Goal: Task Accomplishment & Management: Complete application form

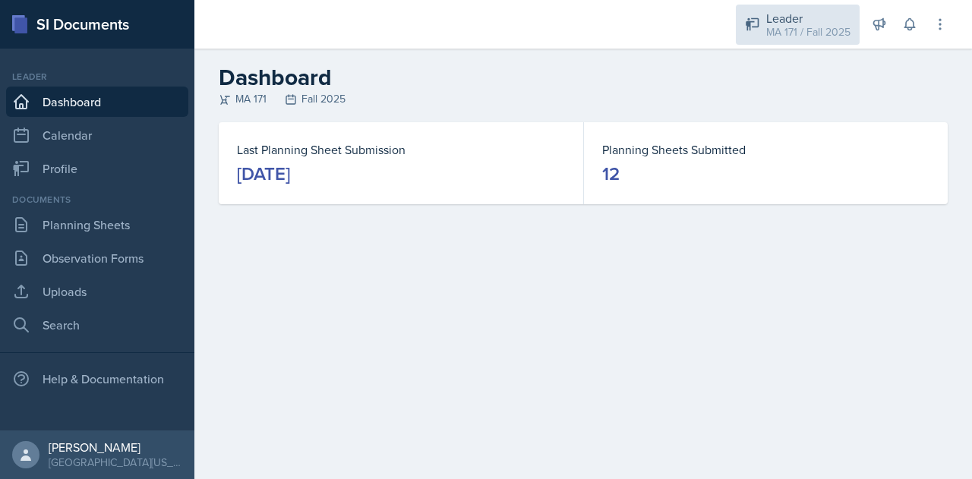
click at [766, 29] on div "Leader MA 171 / Fall 2025" at bounding box center [798, 25] width 124 height 40
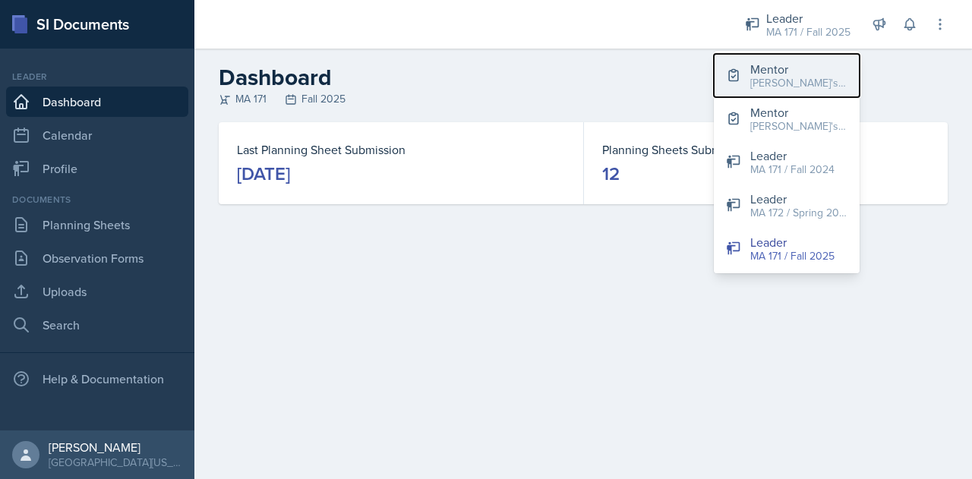
click at [787, 63] on div "Mentor" at bounding box center [798, 69] width 97 height 18
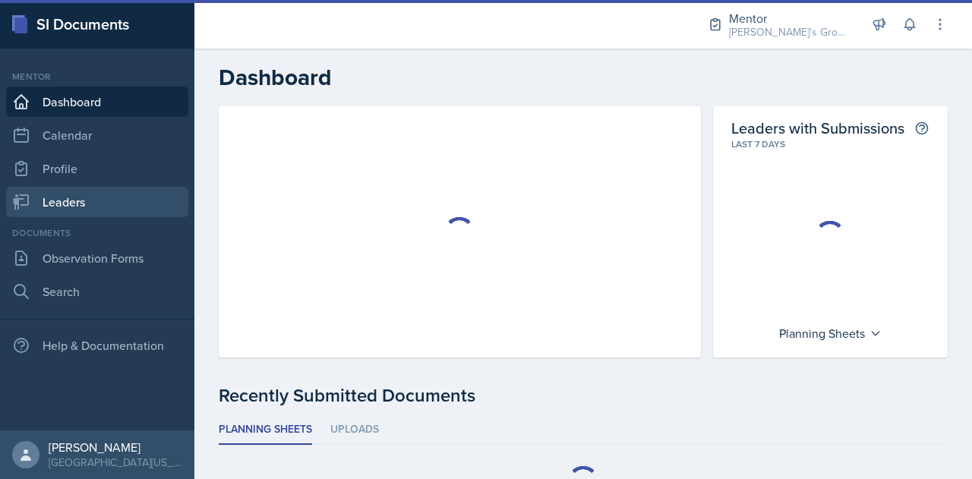
click at [125, 199] on link "Leaders" at bounding box center [97, 202] width 182 height 30
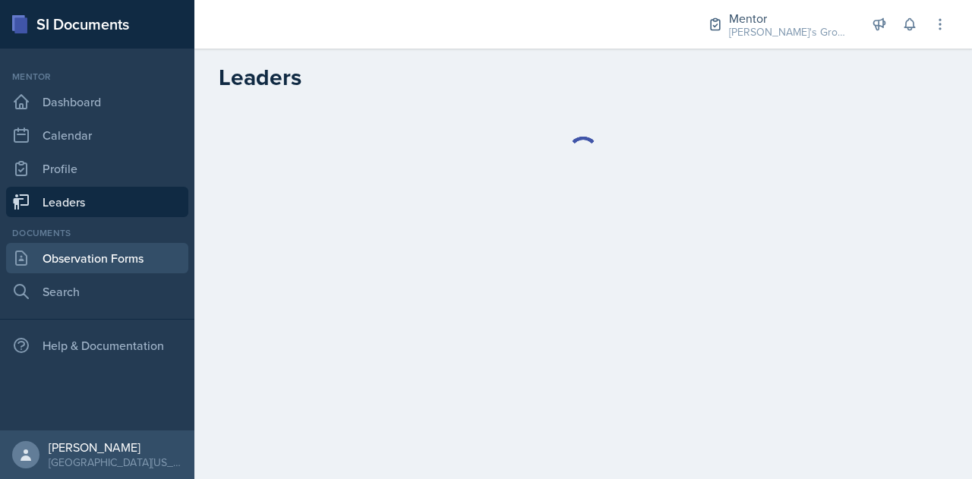
click at [149, 254] on link "Observation Forms" at bounding box center [97, 258] width 182 height 30
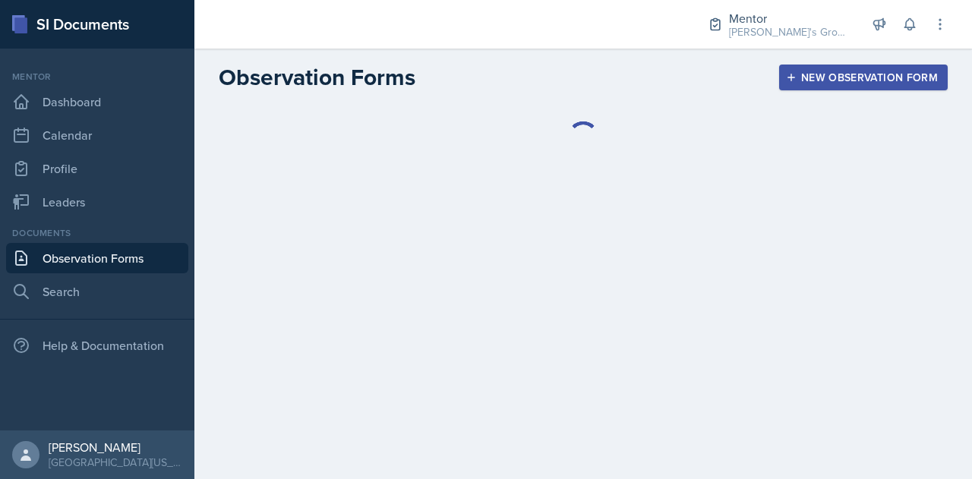
click at [851, 90] on button "New Observation Form" at bounding box center [863, 78] width 169 height 26
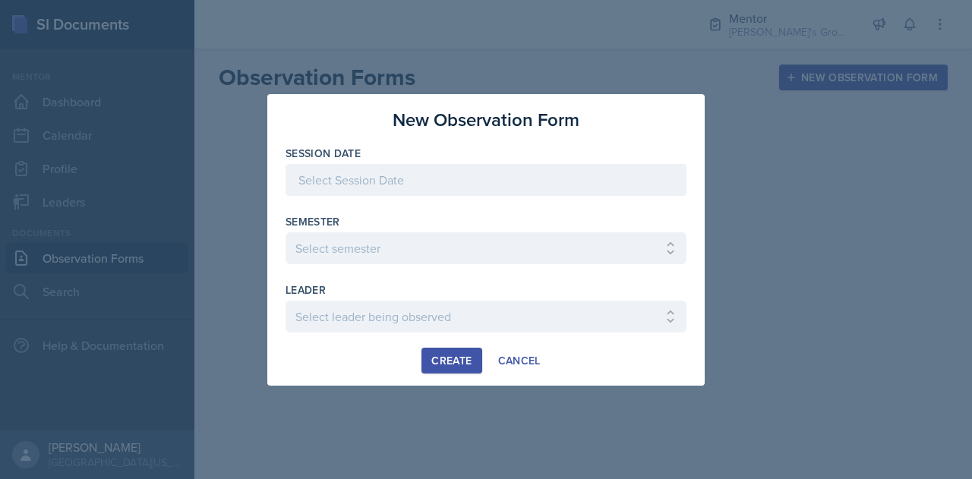
click at [392, 183] on div at bounding box center [486, 180] width 401 height 32
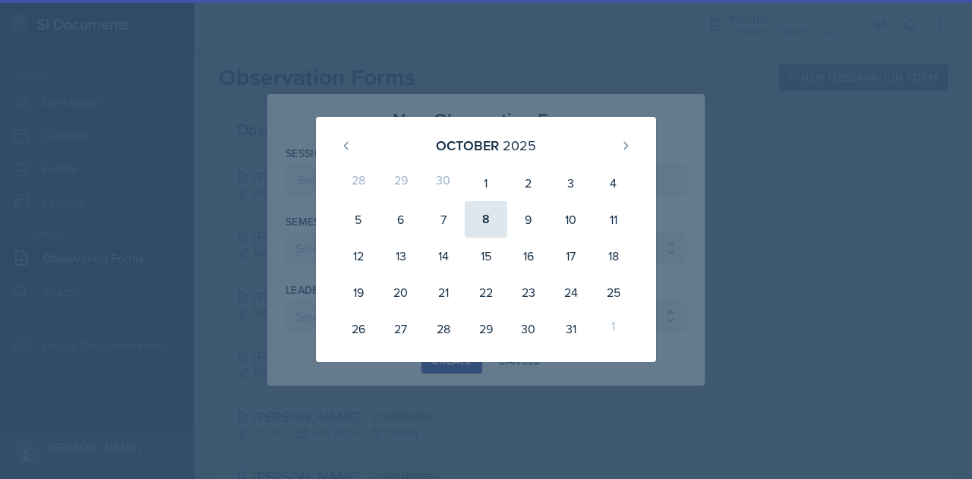
click at [486, 225] on div "8" at bounding box center [486, 219] width 43 height 36
type input "[DATE]"
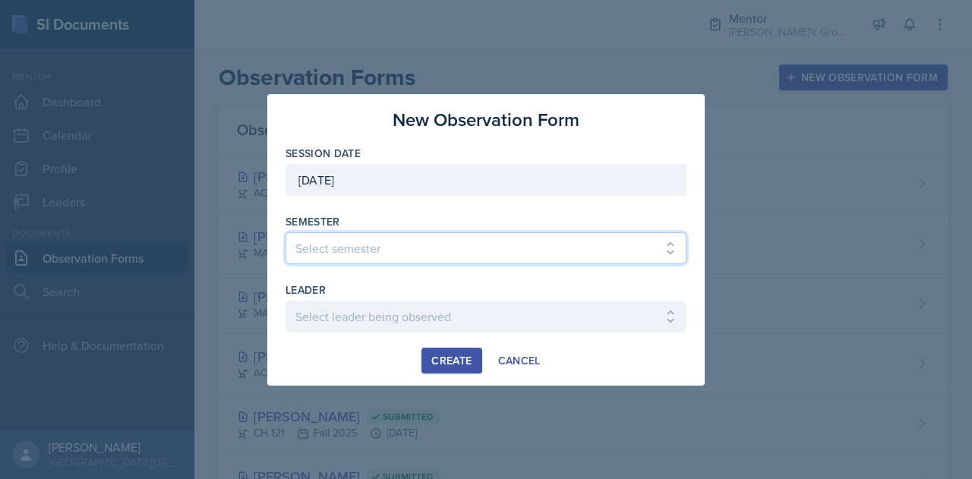
click at [410, 258] on select "Select semester All Fall 2021 Spring 2022 Fall 2022 Fall 2023 Spring 2023 Sprin…" at bounding box center [486, 248] width 401 height 32
select select "19fb88f7-c89b-4031-b5a0-458fd49807a1"
click at [286, 232] on select "Select semester All Fall 2021 Spring 2022 Fall 2022 Fall 2023 Spring 2023 Sprin…" at bounding box center [486, 248] width 401 height 32
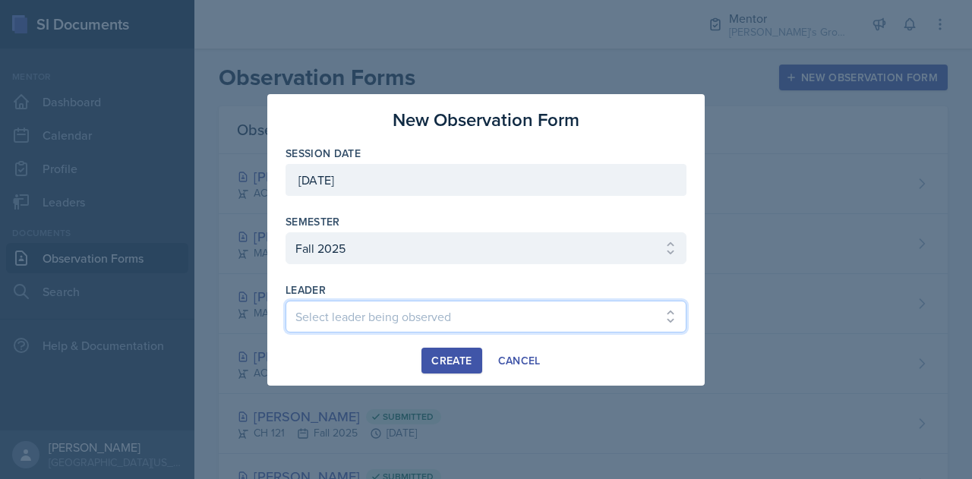
click at [425, 317] on select "Select leader being observed [PERSON_NAME] / [GEOGRAPHIC_DATA] 172 / [PERSON_NA…" at bounding box center [486, 317] width 401 height 32
select select "ce11e3d3-9a5e-4b32-becc-f6c4e3a6d34d"
click at [286, 301] on select "Select leader being observed [PERSON_NAME] / [GEOGRAPHIC_DATA] 172 / [PERSON_NA…" at bounding box center [486, 317] width 401 height 32
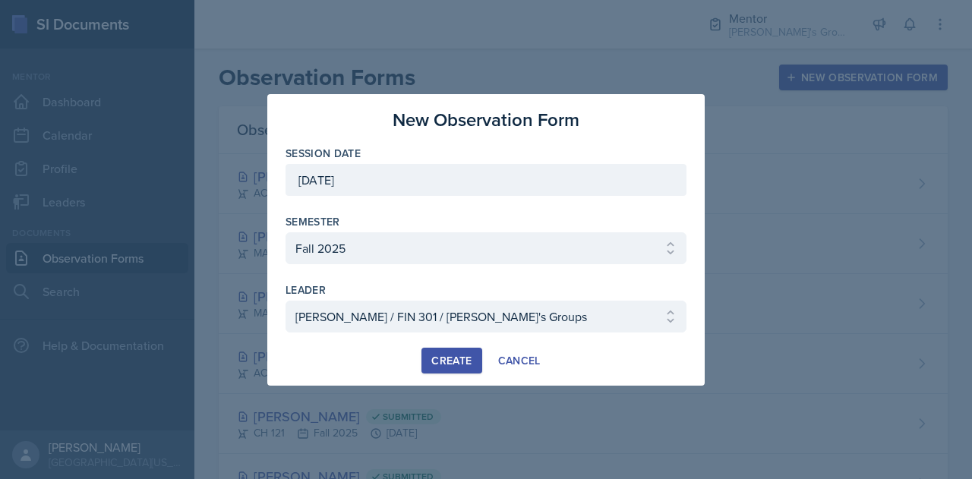
click at [443, 358] on div "Create" at bounding box center [451, 361] width 40 height 12
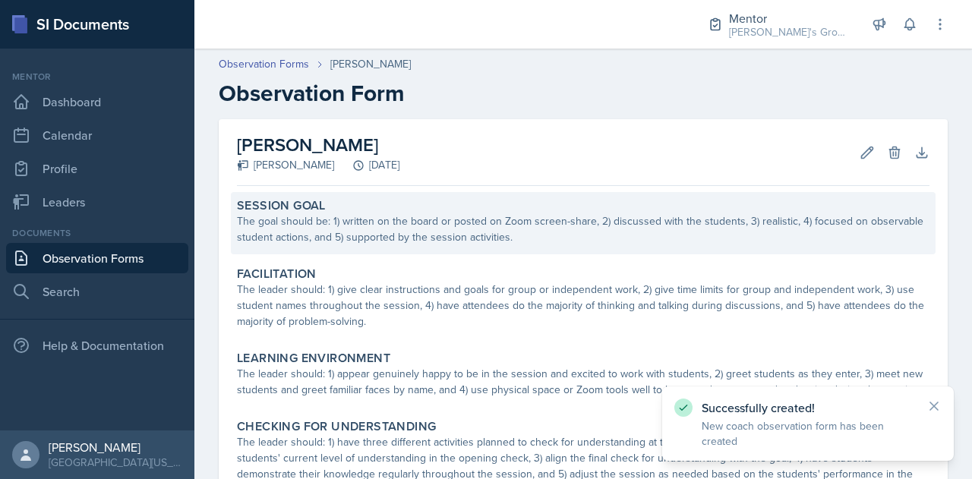
click at [583, 224] on div "The goal should be: 1) written on the board or posted on Zoom screen-share, 2) …" at bounding box center [583, 229] width 693 height 32
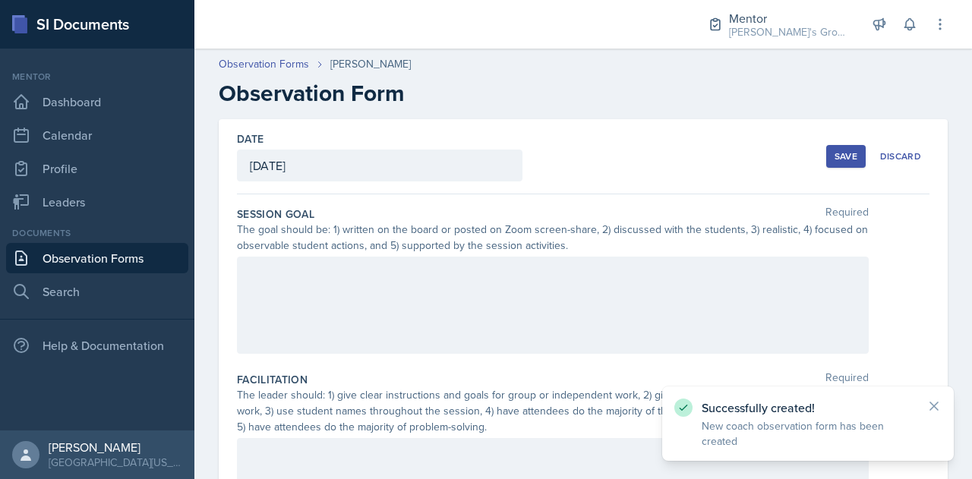
click at [482, 321] on div at bounding box center [553, 305] width 632 height 97
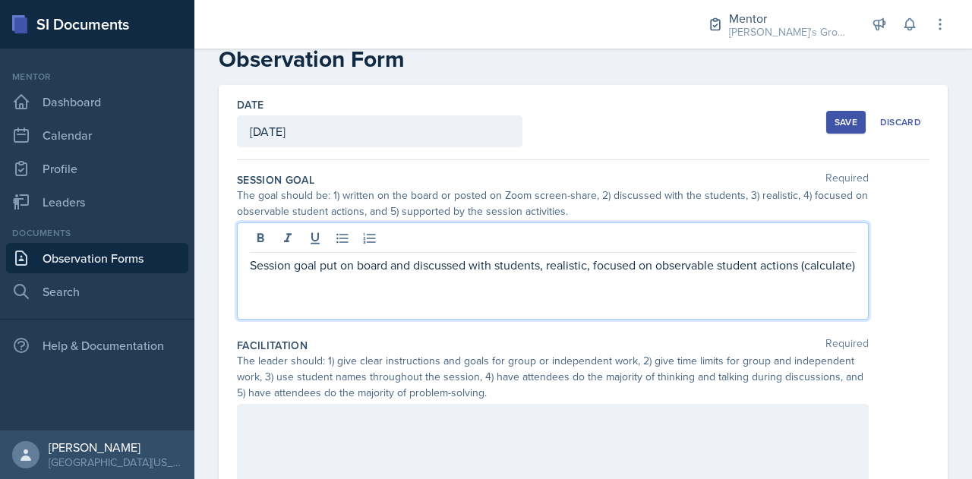
scroll to position [35, 0]
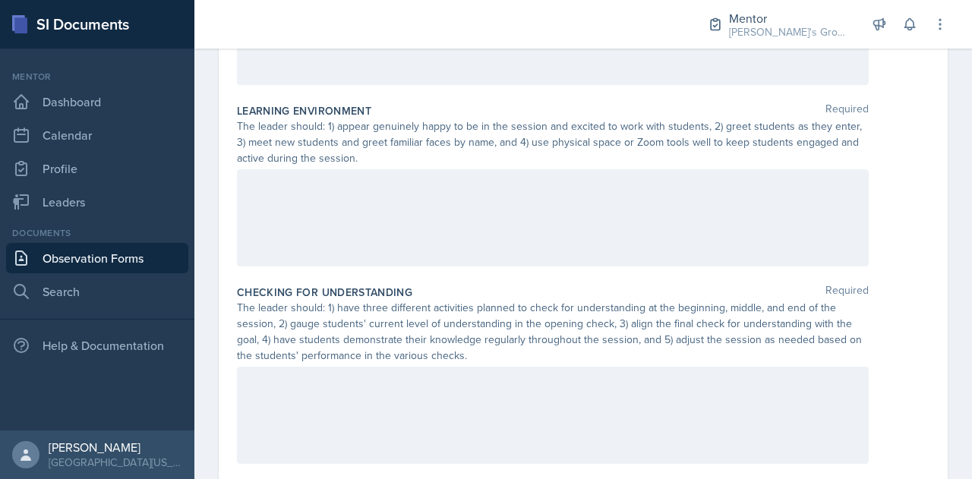
click at [448, 222] on div at bounding box center [553, 217] width 632 height 97
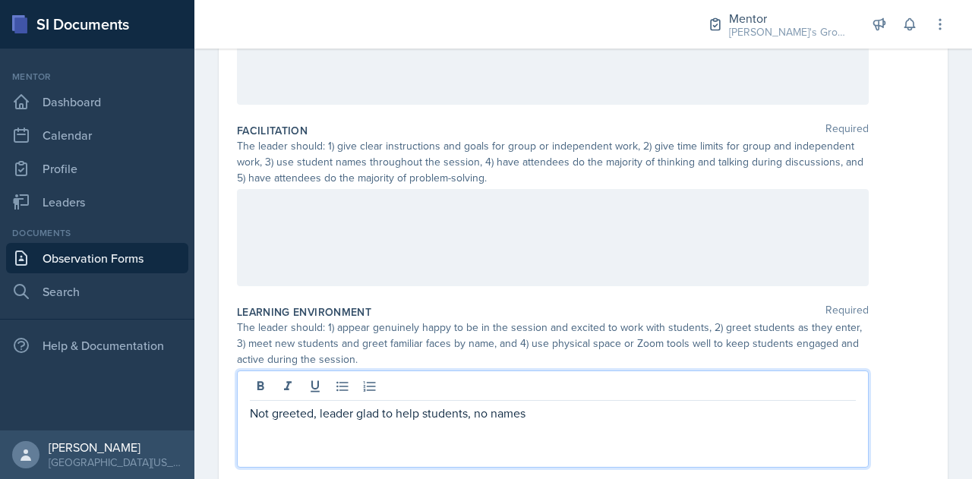
scroll to position [249, 0]
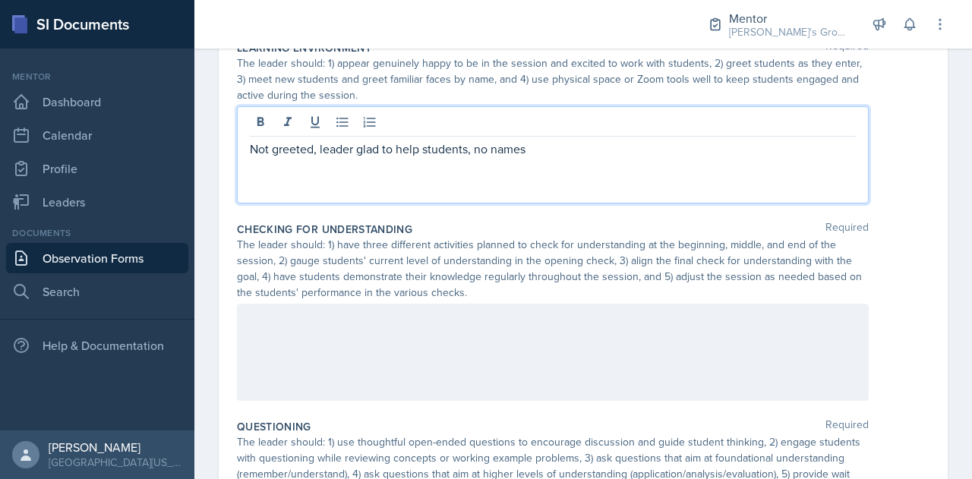
click at [441, 355] on div at bounding box center [553, 352] width 632 height 97
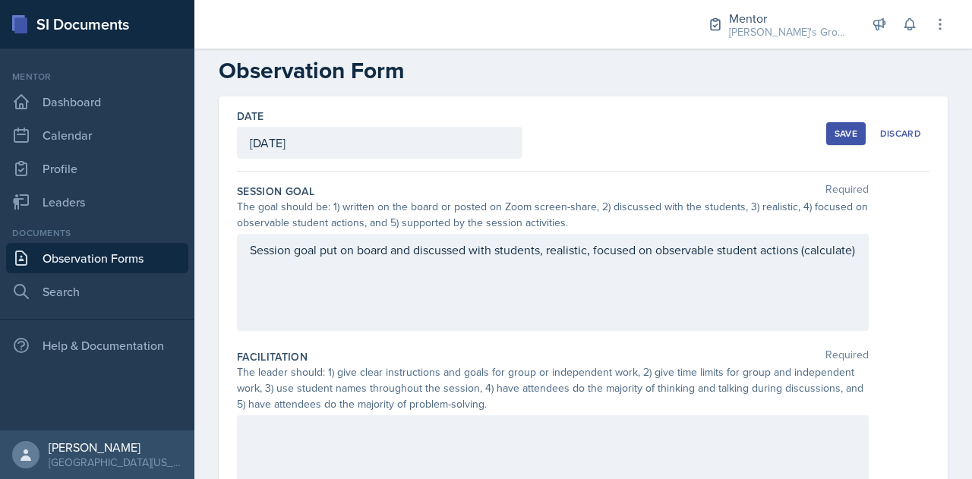
scroll to position [0, 0]
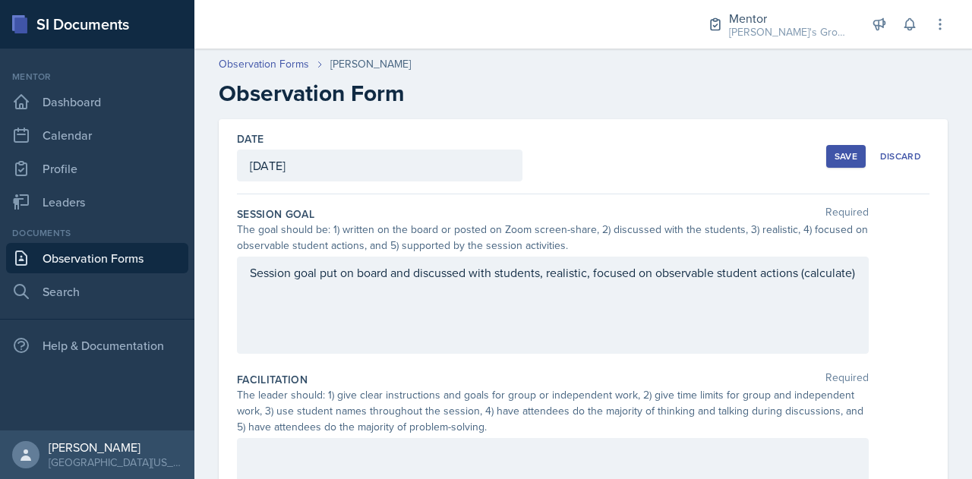
click at [533, 311] on div "Session goal put on board and discussed with students, realistic, focused on ob…" at bounding box center [553, 305] width 632 height 97
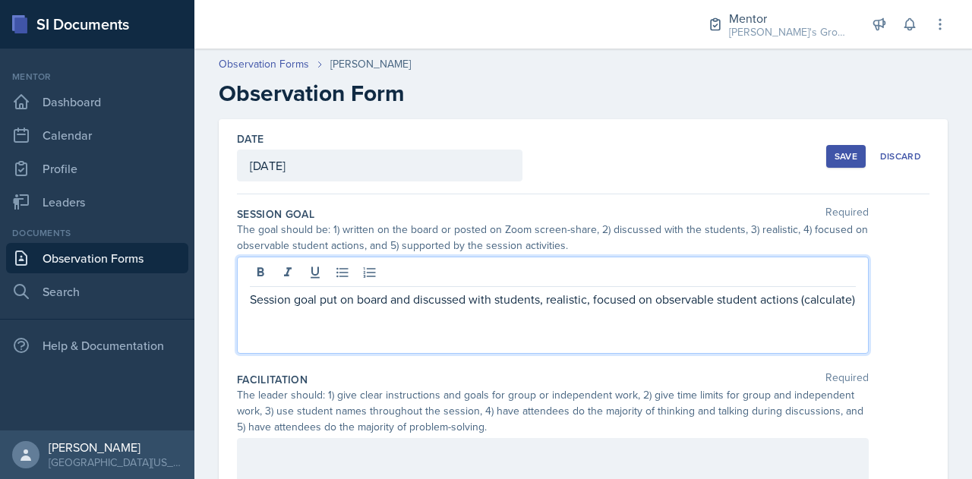
click at [250, 297] on p "Session goal put on board and discussed with students, realistic, focused on ob…" at bounding box center [553, 299] width 606 height 18
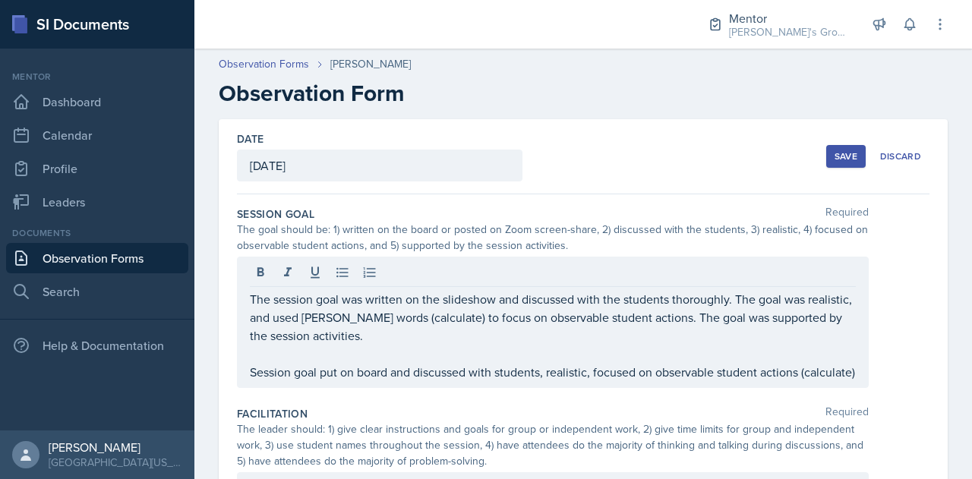
drag, startPoint x: 314, startPoint y: 401, endPoint x: 301, endPoint y: 391, distance: 16.3
click at [301, 388] on div "The session goal was written on the slideshow and discussed with the students t…" at bounding box center [553, 322] width 632 height 131
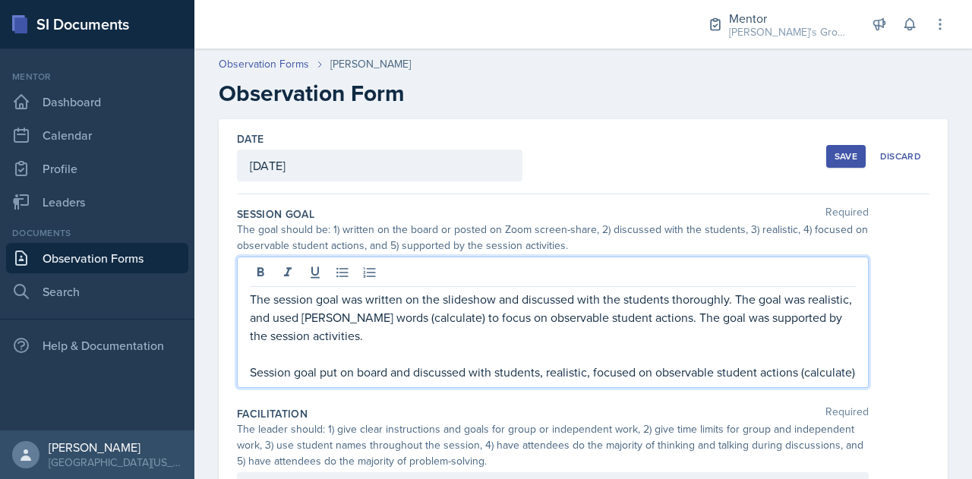
click at [306, 381] on p "Session goal put on board and discussed with students, realistic, focused on ob…" at bounding box center [553, 372] width 606 height 18
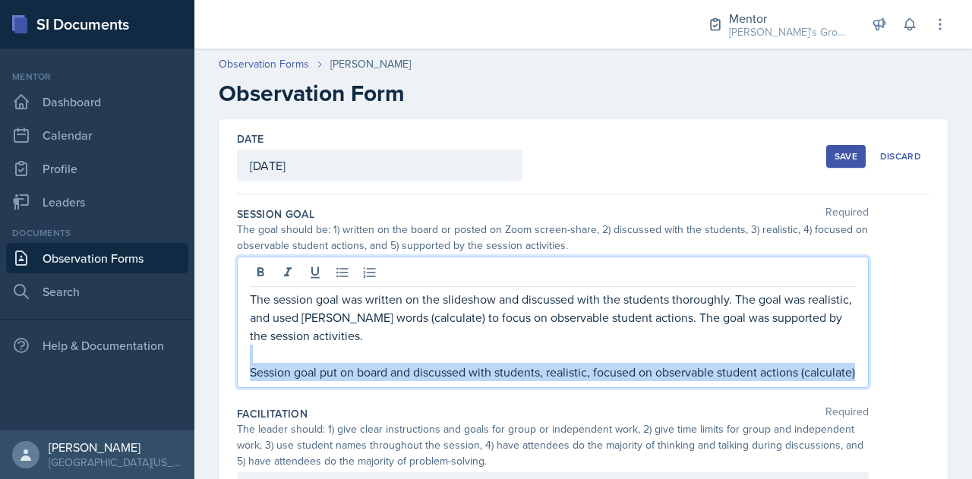
drag, startPoint x: 316, startPoint y: 393, endPoint x: 272, endPoint y: 355, distance: 58.2
click at [272, 355] on div "The session goal was written on the slideshow and discussed with the students t…" at bounding box center [553, 335] width 606 height 91
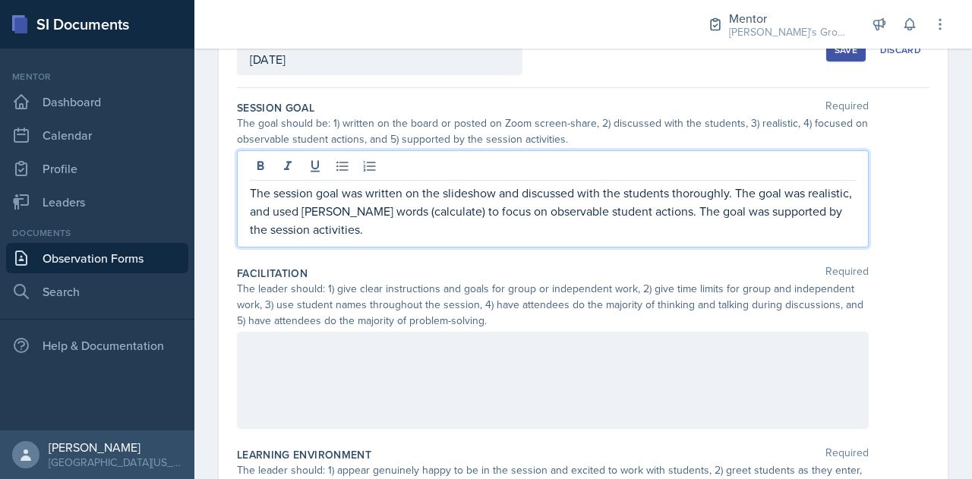
scroll to position [132, 0]
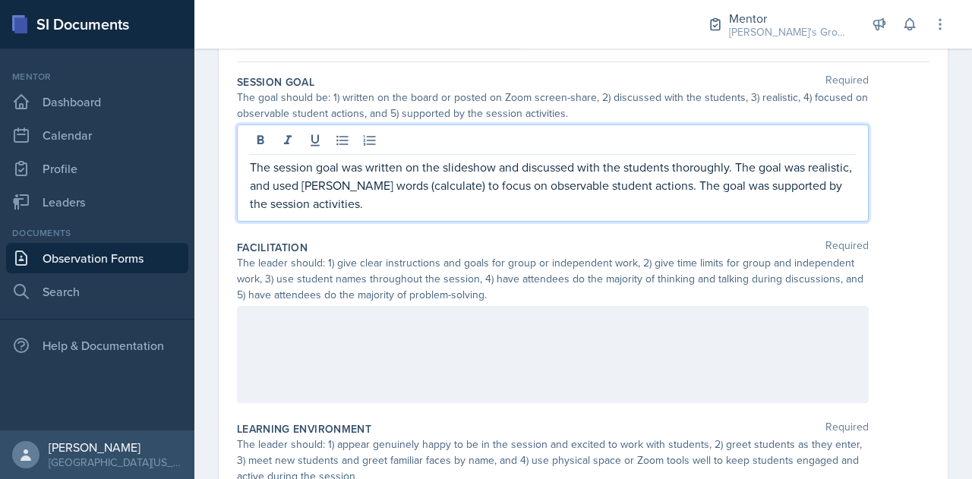
click at [344, 331] on p at bounding box center [553, 322] width 606 height 18
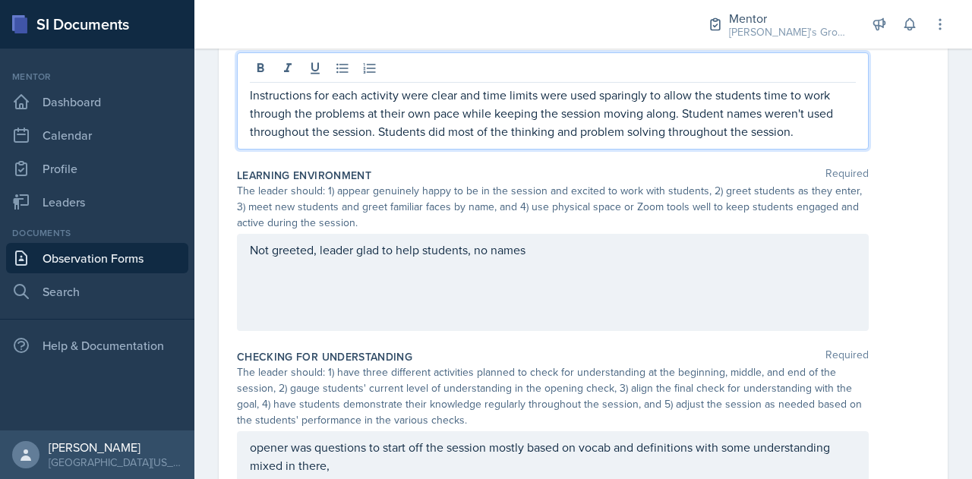
scroll to position [386, 0]
click at [509, 296] on div "Not greeted, leader glad to help students, no names" at bounding box center [553, 282] width 632 height 97
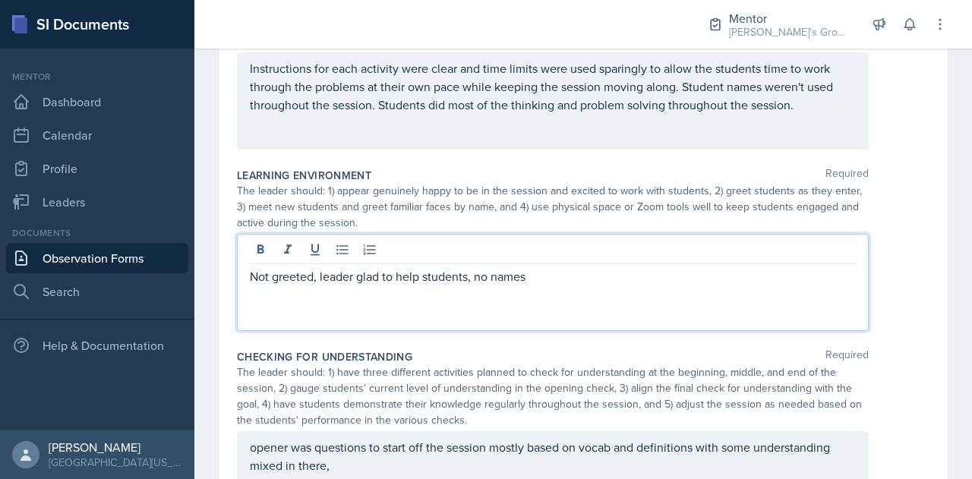
scroll to position [412, 0]
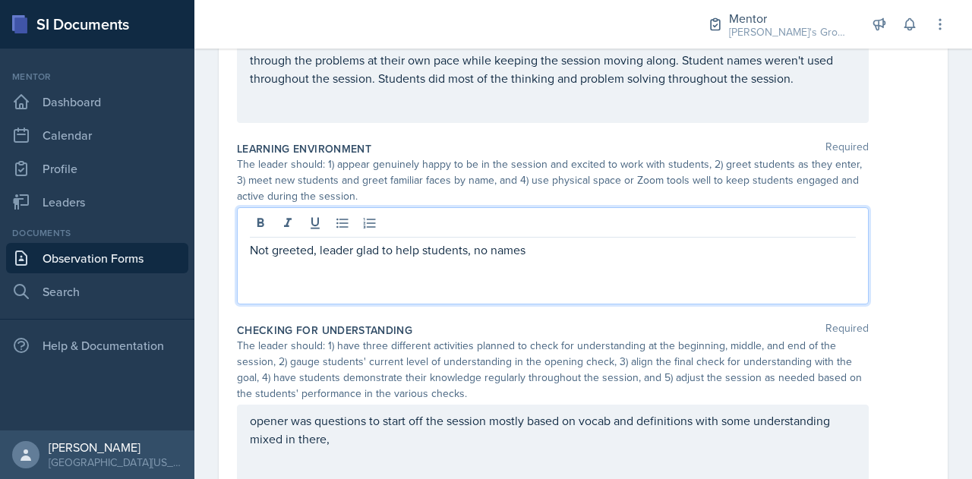
click at [251, 255] on p "Not greeted, leader glad to help students, no names" at bounding box center [553, 250] width 606 height 18
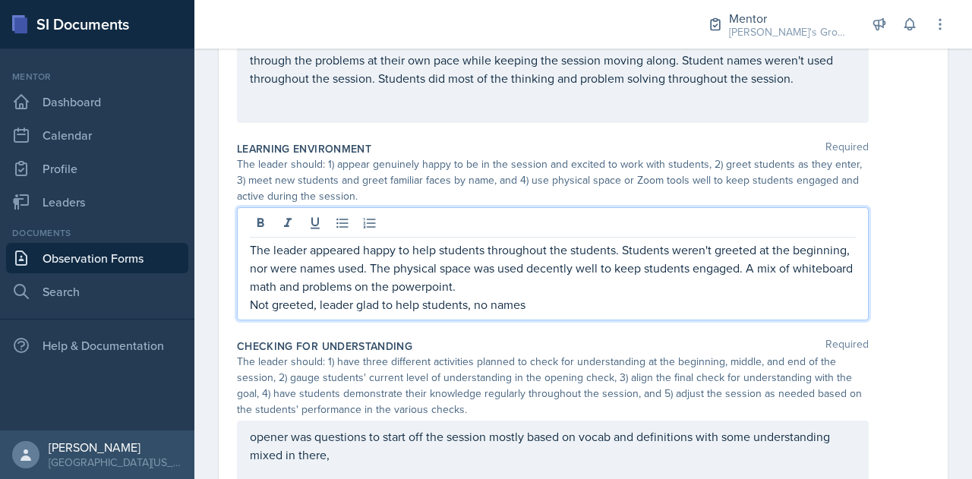
click at [810, 267] on p "The leader appeared happy to help students throughout the students. Students we…" at bounding box center [553, 268] width 606 height 55
click at [692, 273] on p "The leader appeared happy to help students throughout the students. Students we…" at bounding box center [553, 268] width 606 height 55
click at [523, 289] on p "The leader appeared happy to help students throughout the students. Students we…" at bounding box center [553, 268] width 606 height 55
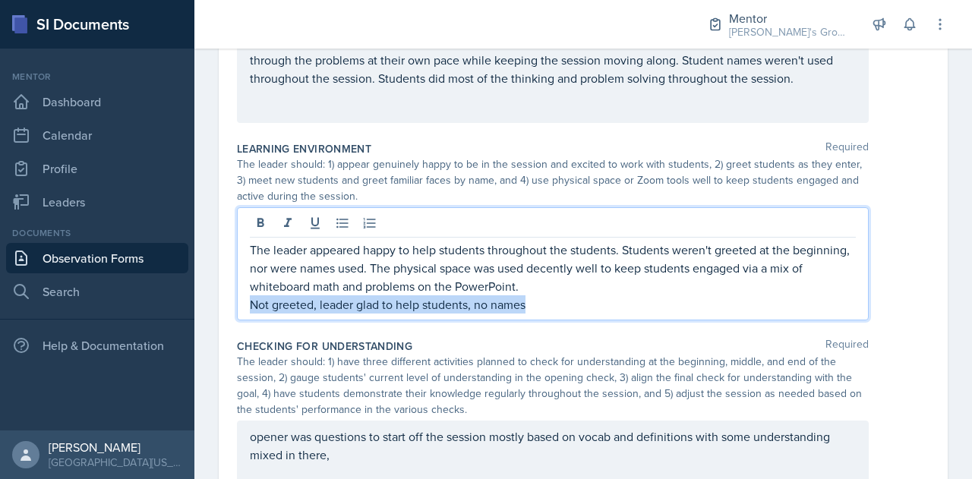
drag, startPoint x: 562, startPoint y: 307, endPoint x: 220, endPoint y: 312, distance: 341.8
click at [220, 312] on div "Date [DATE] [DATE] 28 29 30 1 2 3 4 5 6 7 8 9 10 11 12 13 14 15 16 17 18 19 20 …" at bounding box center [583, 314] width 729 height 1214
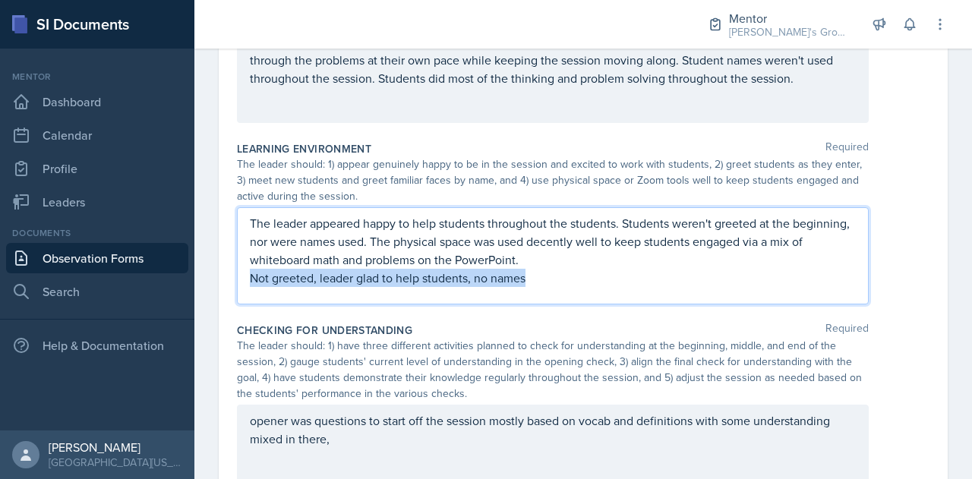
scroll to position [386, 0]
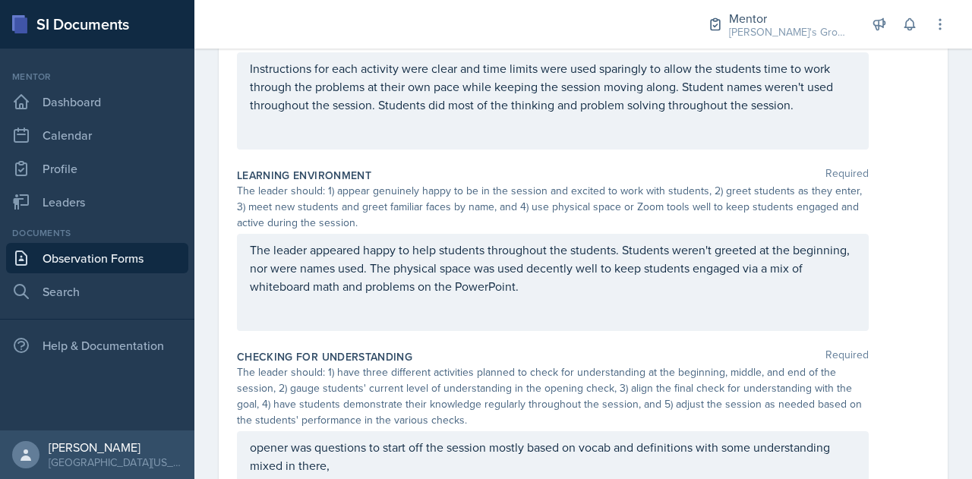
click at [486, 321] on div "The leader appeared happy to help students throughout the students. Students we…" at bounding box center [553, 282] width 632 height 97
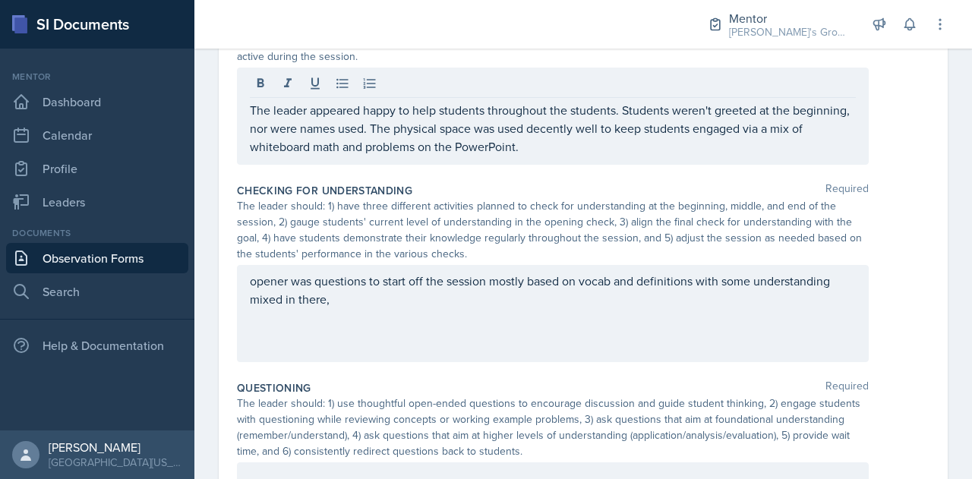
click at [442, 314] on div "opener was questions to start off the session mostly based on vocab and definit…" at bounding box center [553, 313] width 632 height 97
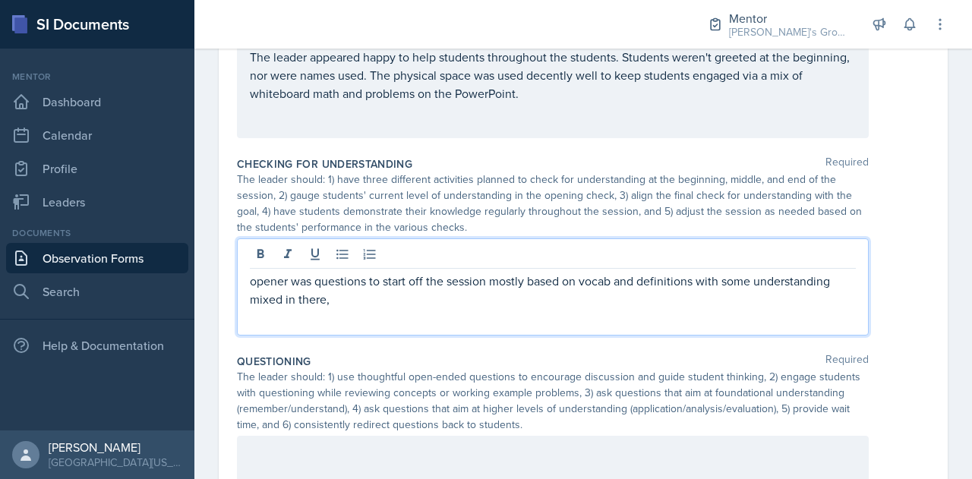
click at [250, 283] on p "opener was questions to start off the session mostly based on vocab and definit…" at bounding box center [553, 290] width 606 height 36
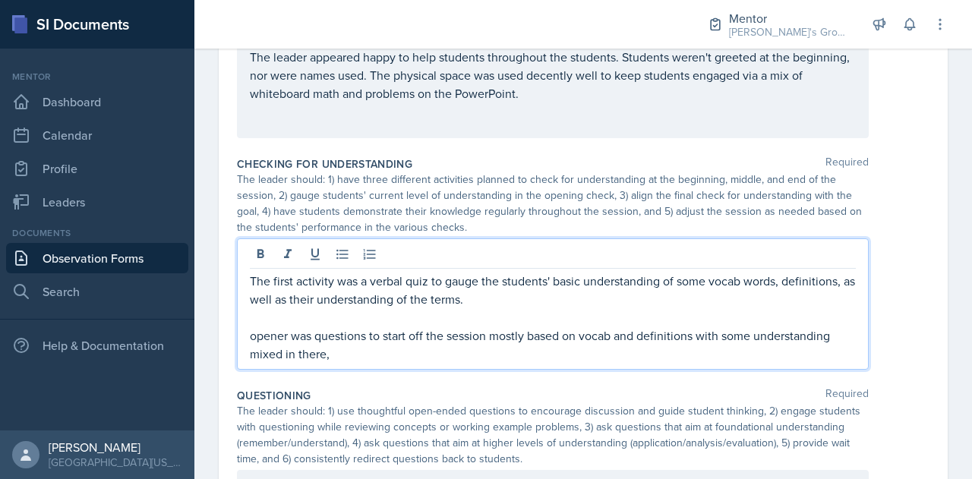
click at [380, 360] on p "opener was questions to start off the session mostly based on vocab and definit…" at bounding box center [553, 345] width 606 height 36
drag, startPoint x: 350, startPoint y: 358, endPoint x: 276, endPoint y: 323, distance: 81.5
click at [276, 323] on div "The first activity was a verbal quiz to gauge the students' basic understanding…" at bounding box center [553, 317] width 606 height 91
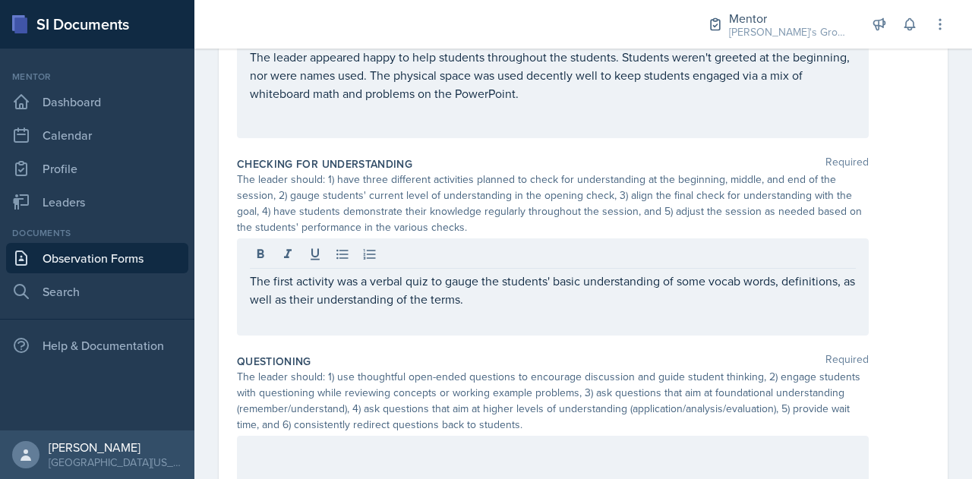
click at [276, 323] on div "The first activity was a verbal quiz to gauge the students' basic understanding…" at bounding box center [553, 286] width 632 height 97
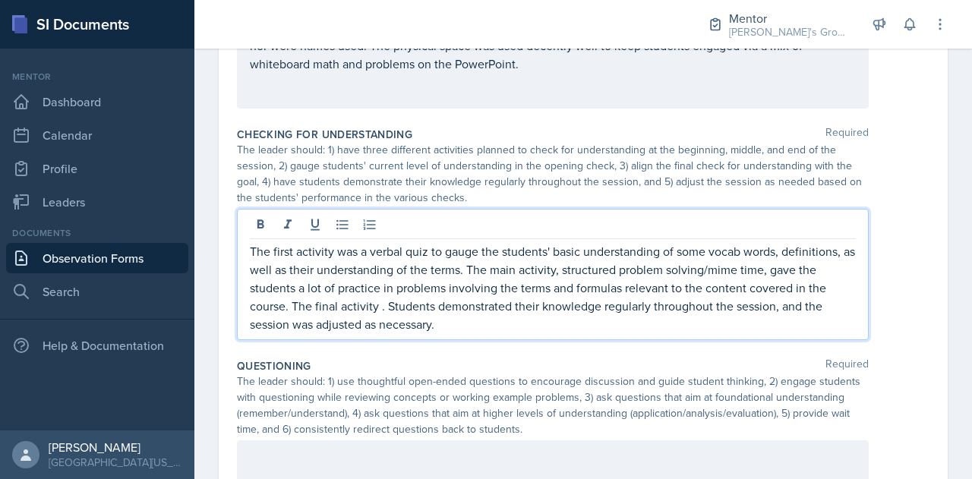
scroll to position [609, 0]
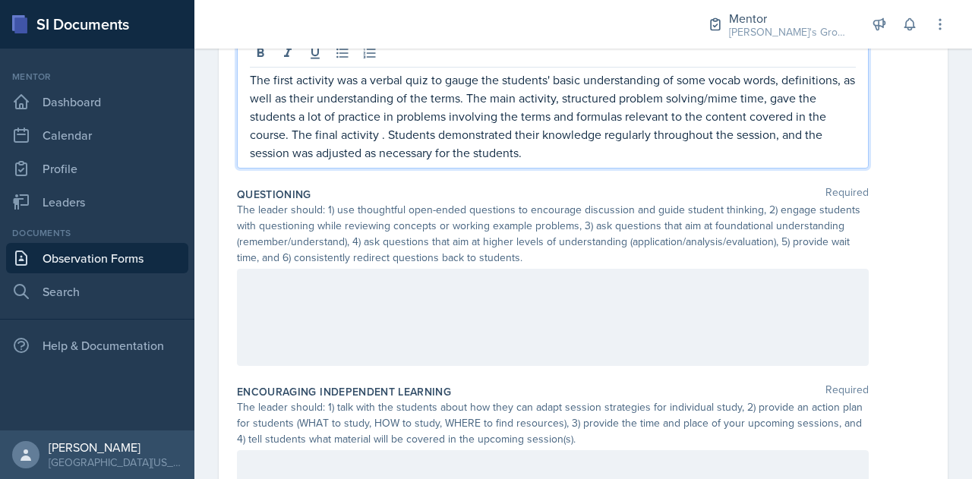
click at [447, 308] on div at bounding box center [553, 317] width 632 height 97
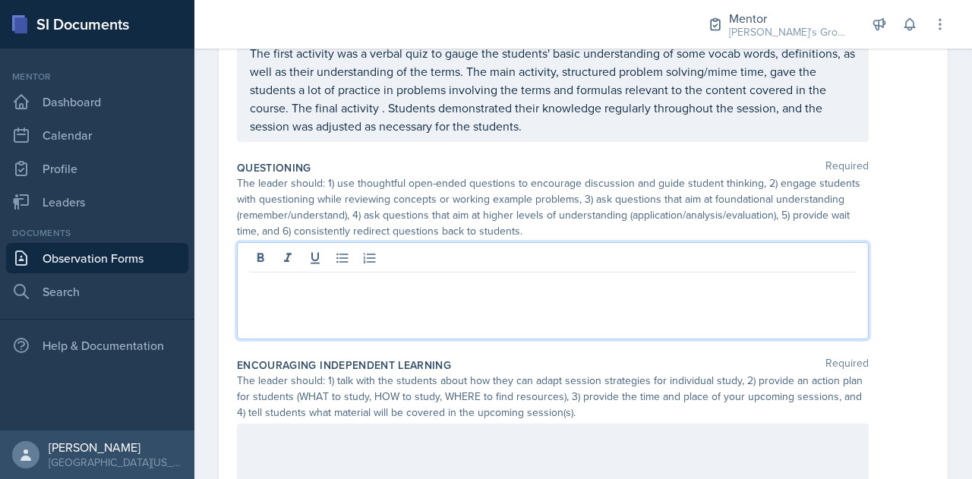
scroll to position [780, 0]
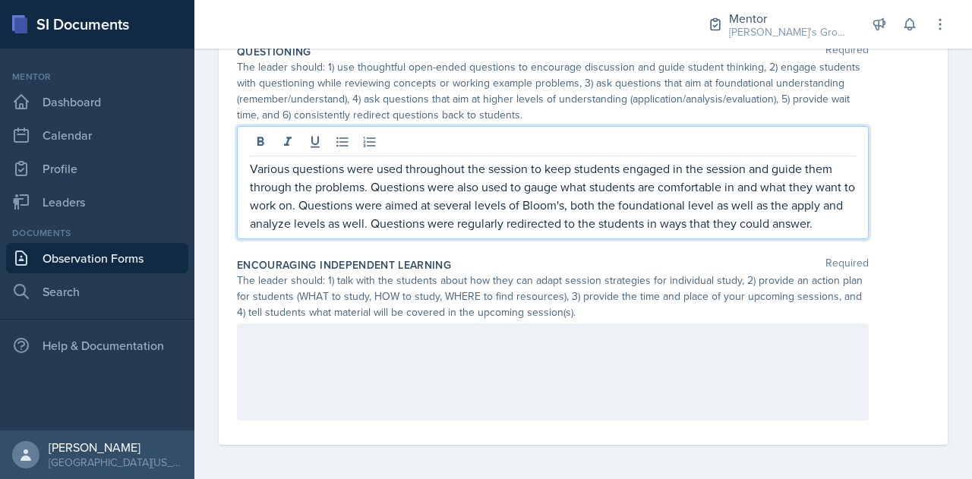
click at [452, 356] on div at bounding box center [553, 372] width 632 height 97
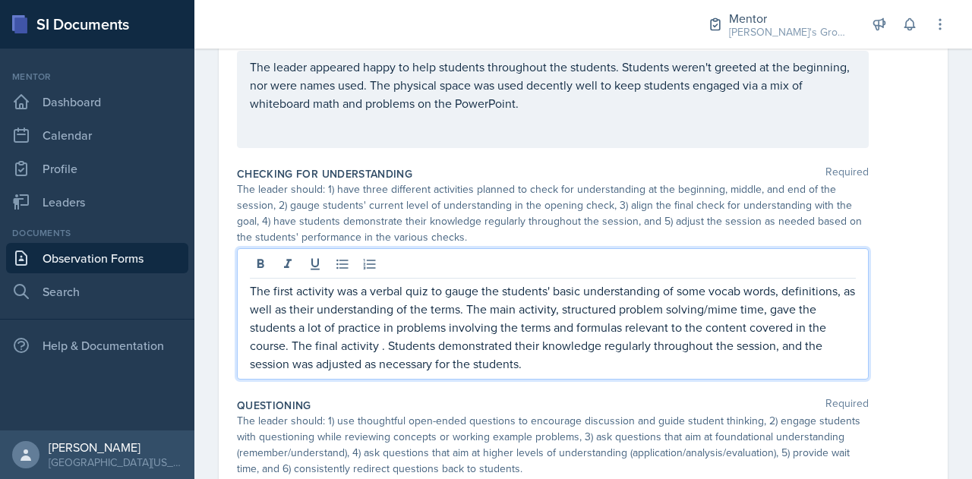
scroll to position [595, 0]
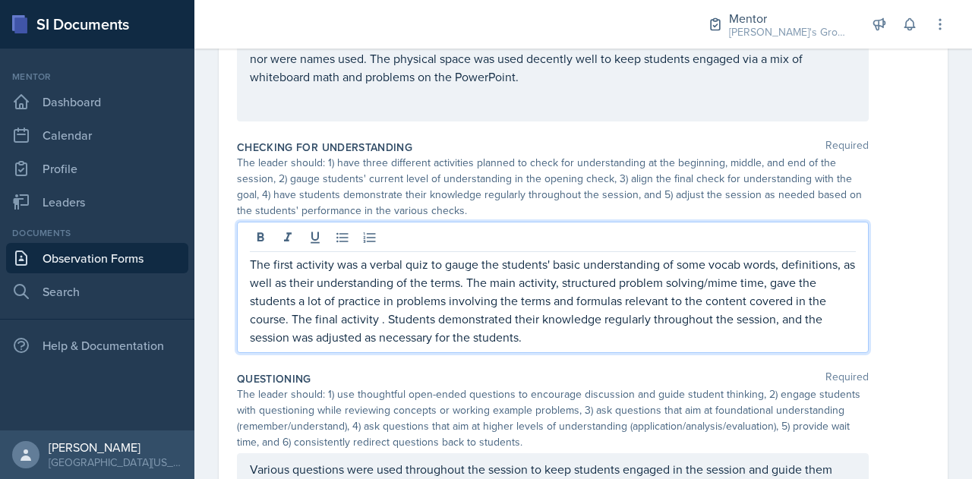
click at [381, 321] on p "The first activity was a verbal quiz to gauge the students' basic understanding…" at bounding box center [553, 300] width 606 height 91
click at [384, 321] on p "The first activity was a verbal quiz to gauge the students' basic understanding…" at bounding box center [553, 300] width 606 height 91
click at [380, 321] on p "The first activity was a verbal quiz to gauge the students' basic understanding…" at bounding box center [553, 300] width 606 height 91
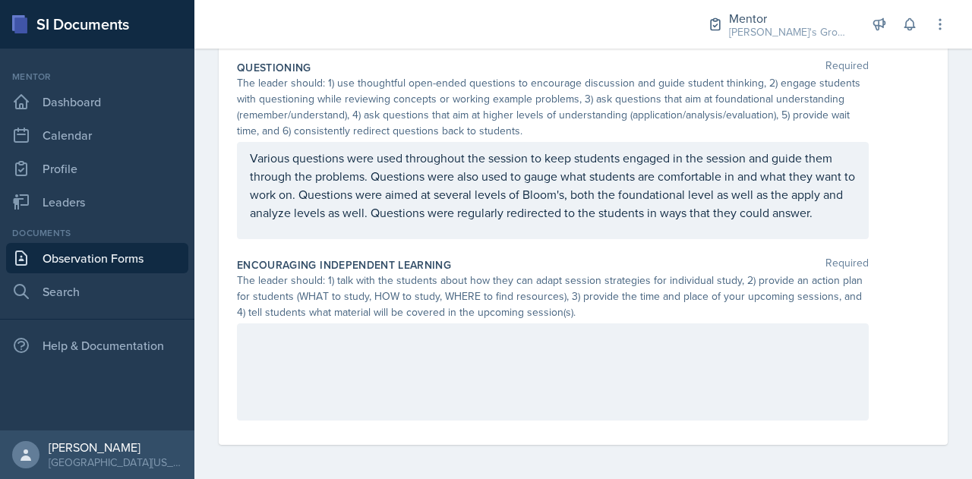
click at [488, 361] on div at bounding box center [553, 372] width 632 height 97
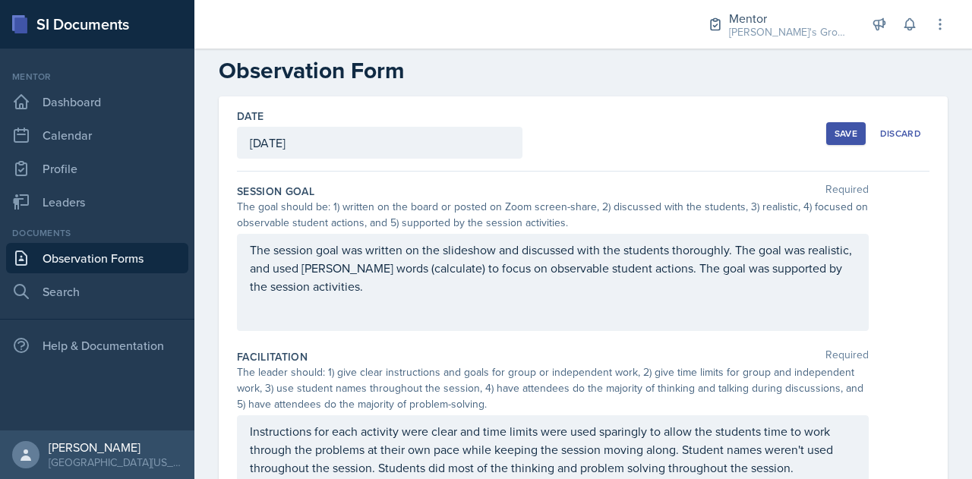
scroll to position [0, 0]
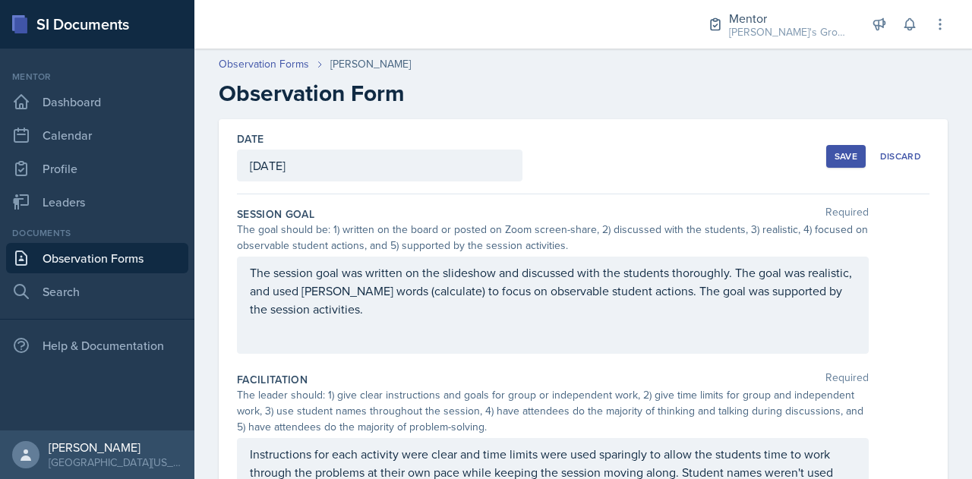
click at [574, 336] on div "The session goal was written on the slideshow and discussed with the students t…" at bounding box center [553, 305] width 632 height 97
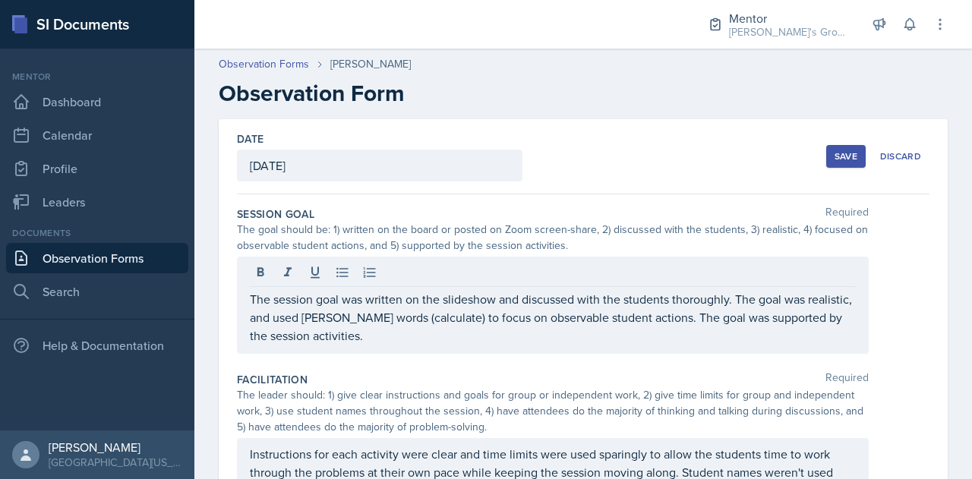
click at [725, 262] on div at bounding box center [553, 274] width 606 height 25
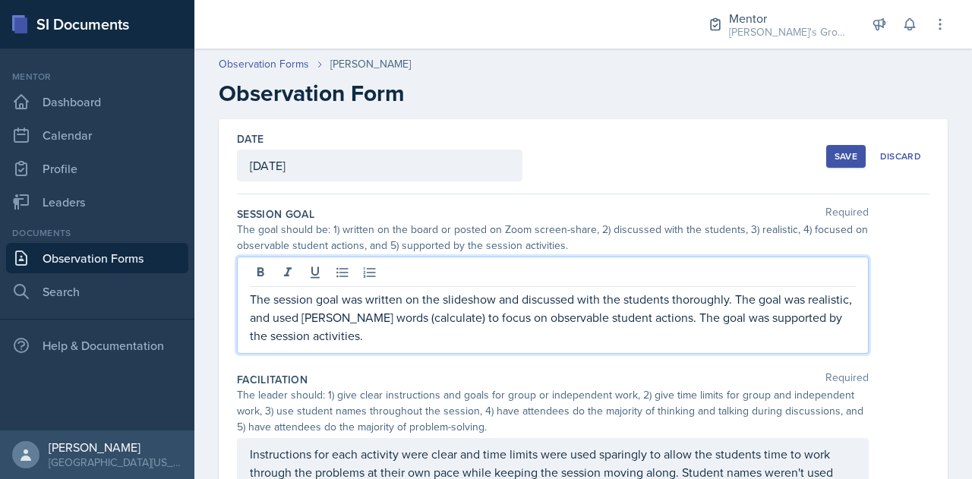
click at [835, 156] on div "Save" at bounding box center [846, 156] width 23 height 12
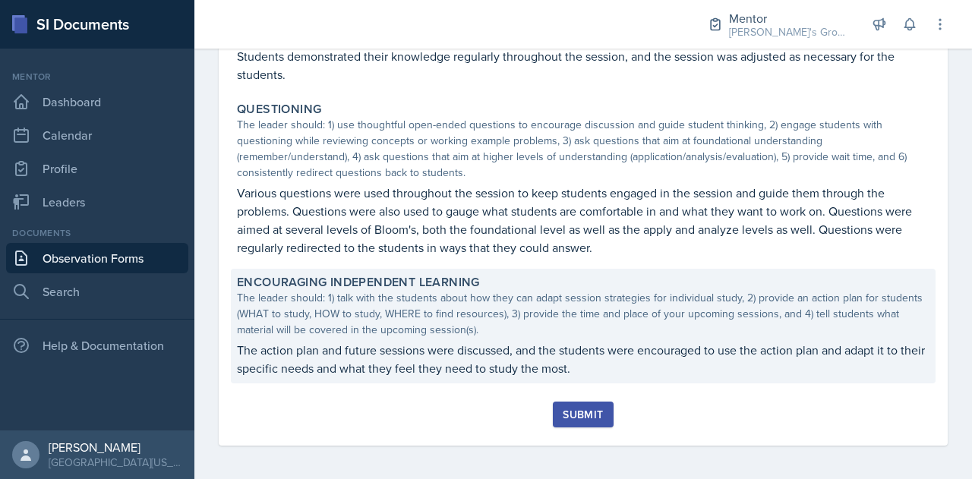
scroll to position [656, 0]
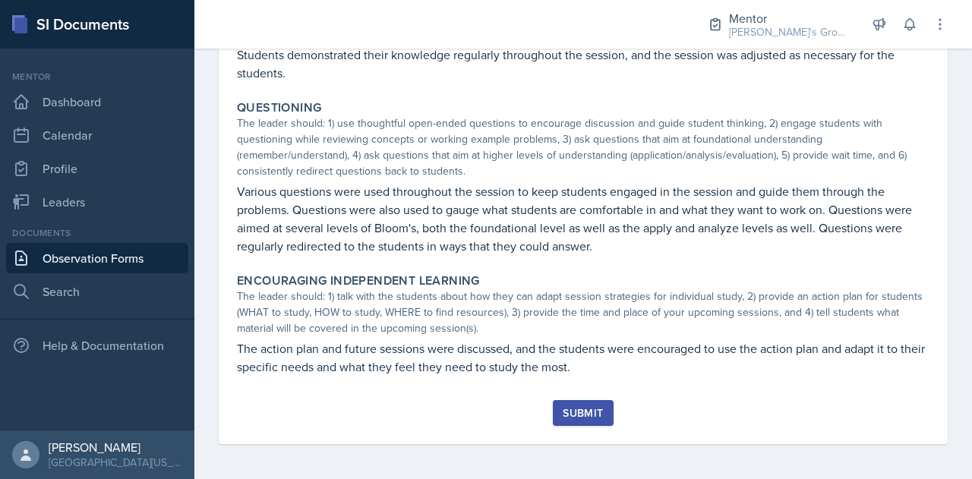
click at [583, 425] on div "Submit" at bounding box center [583, 422] width 693 height 44
click at [573, 414] on div "Submit" at bounding box center [583, 413] width 40 height 12
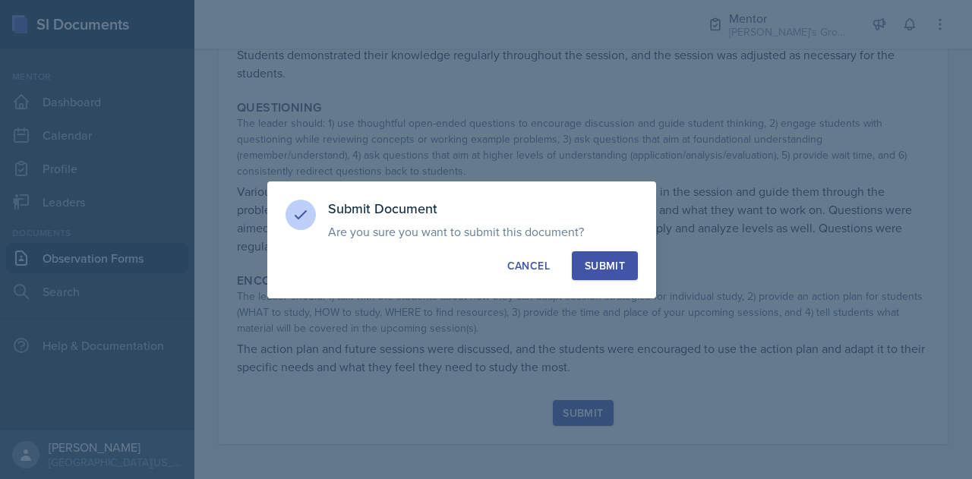
click at [600, 279] on button "Submit" at bounding box center [605, 265] width 66 height 29
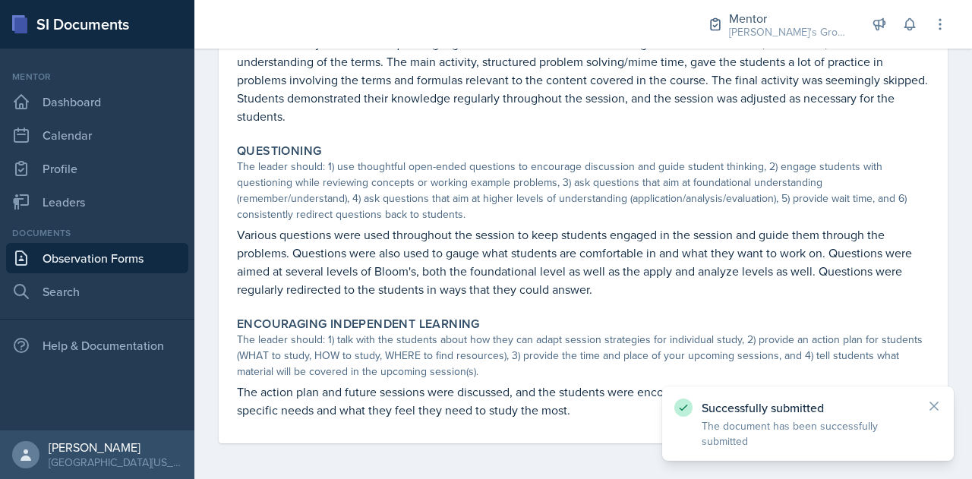
scroll to position [0, 0]
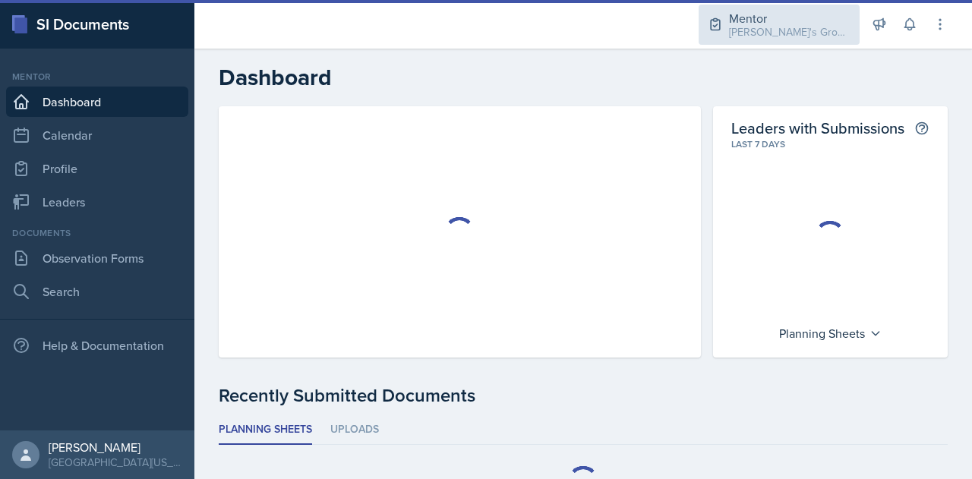
click at [729, 30] on div "Mentor Zack's Groups / Fall 2025" at bounding box center [779, 25] width 161 height 40
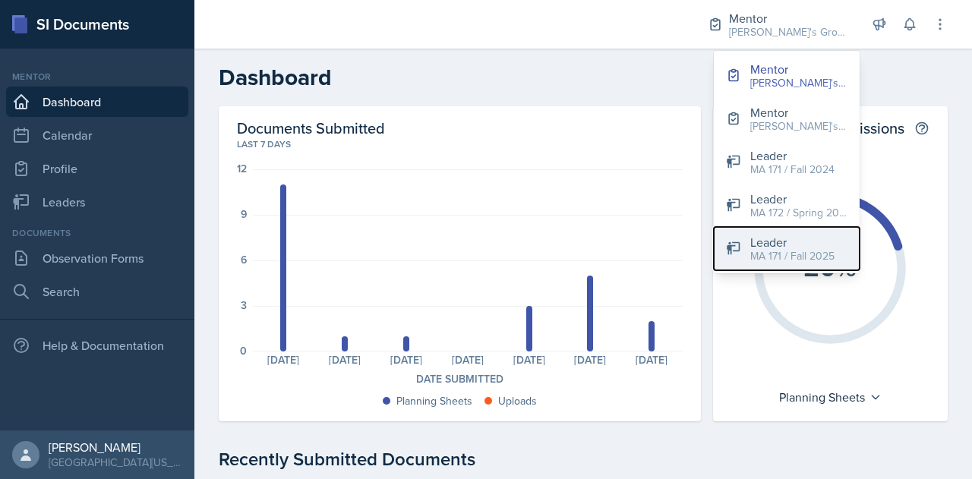
click at [789, 257] on div "MA 171 / Fall 2025" at bounding box center [792, 256] width 84 height 16
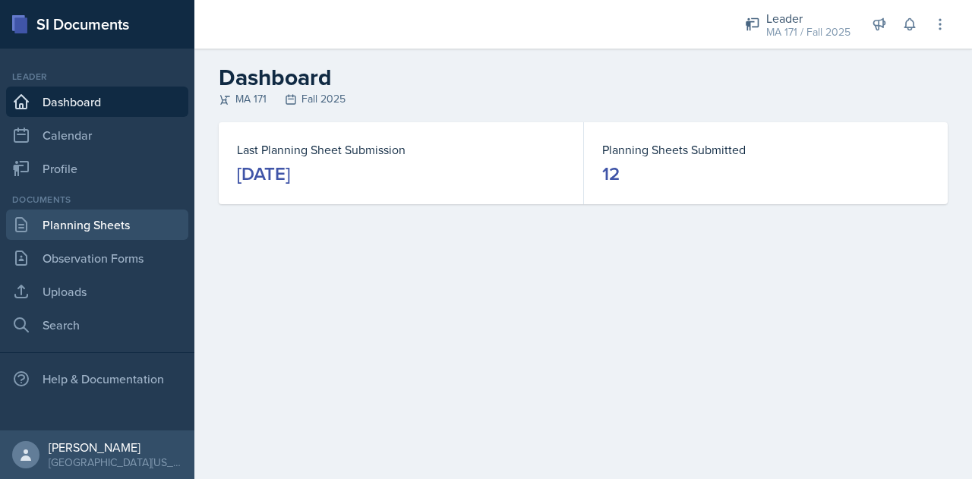
click at [128, 228] on link "Planning Sheets" at bounding box center [97, 225] width 182 height 30
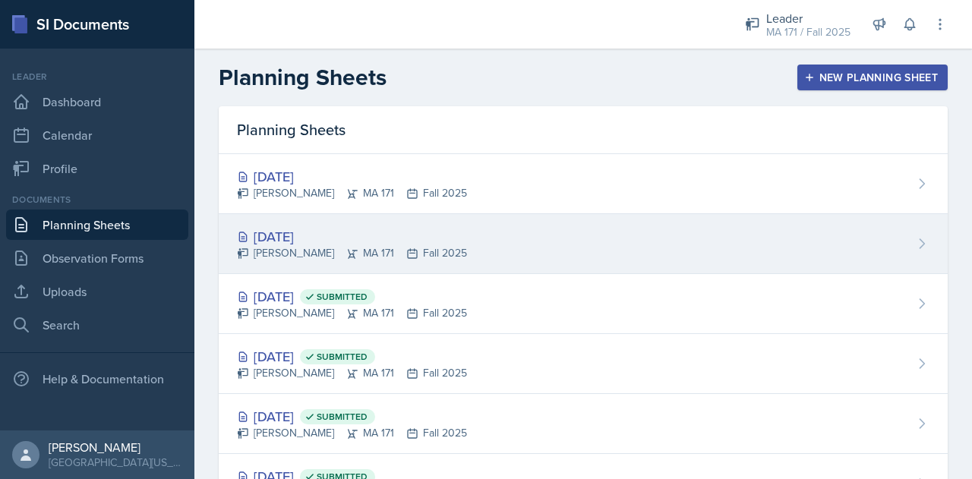
click at [469, 251] on div "Oct 6th, 2025 Zack Banish MA 171 Fall 2025" at bounding box center [583, 244] width 729 height 60
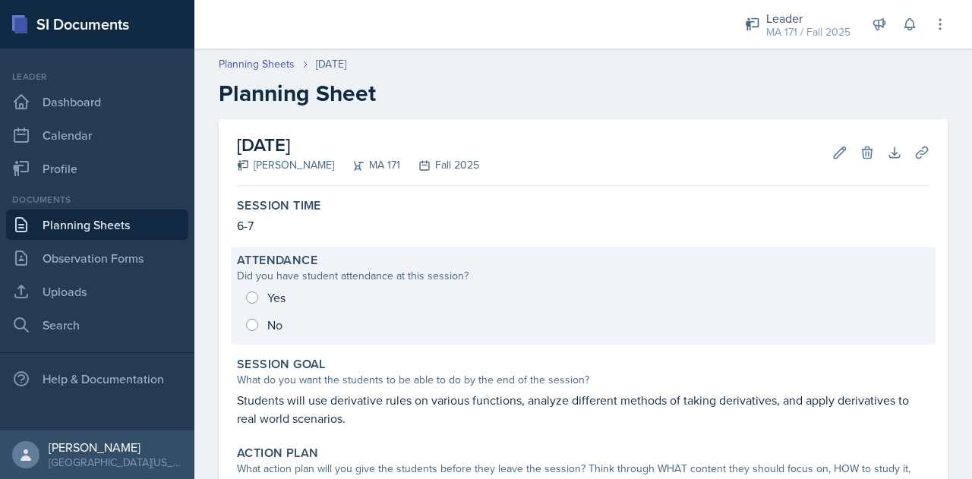
click at [403, 296] on div "Yes No" at bounding box center [583, 311] width 693 height 55
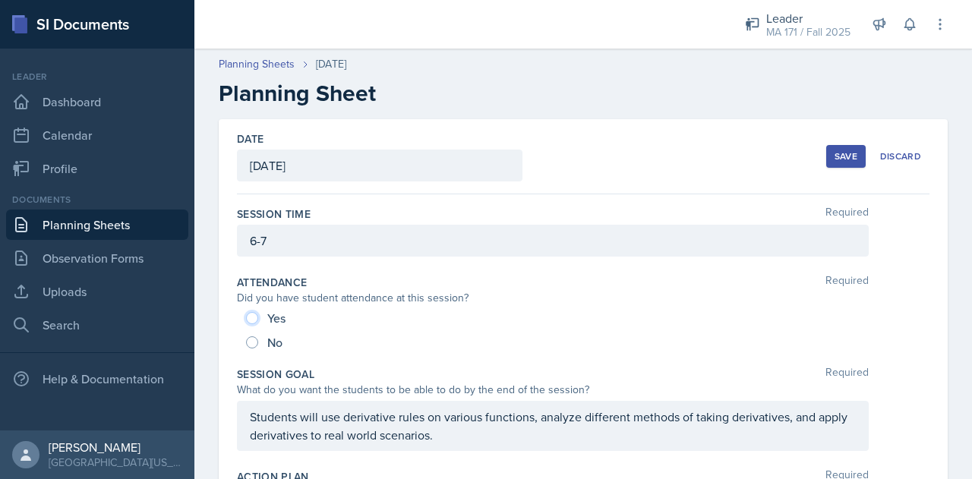
click at [249, 321] on input "Yes" at bounding box center [252, 318] width 12 height 12
radio input "true"
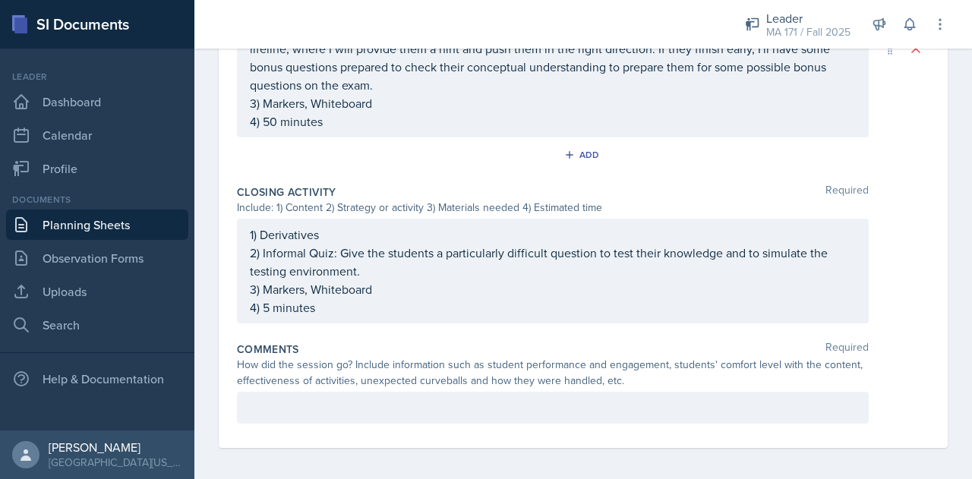
scroll to position [864, 0]
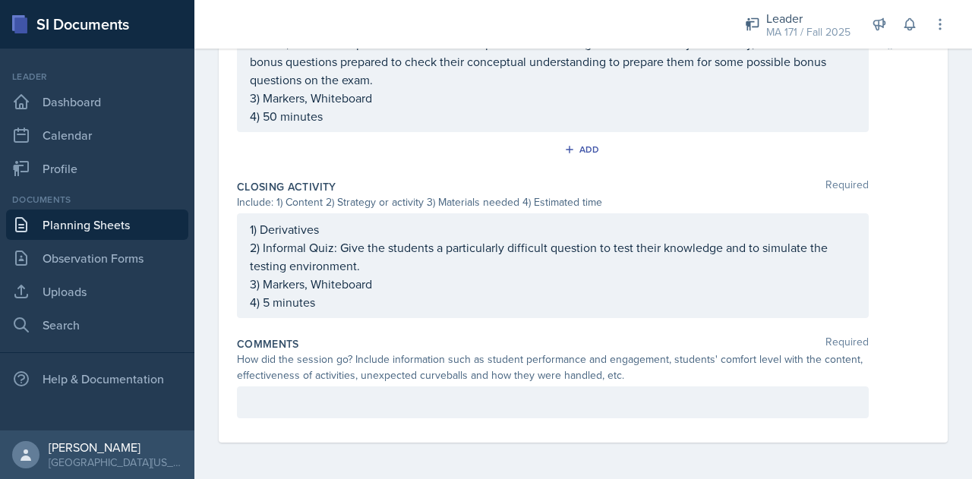
click at [396, 405] on p at bounding box center [553, 402] width 606 height 18
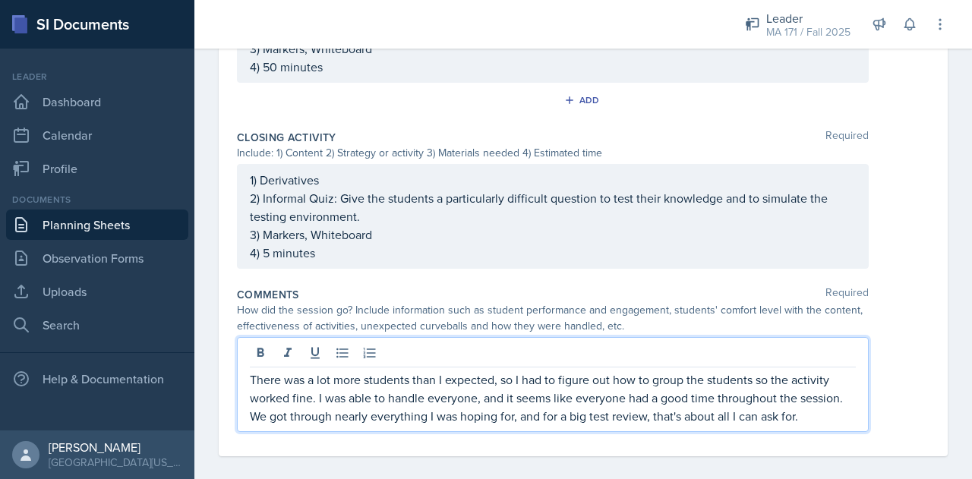
scroll to position [901, 0]
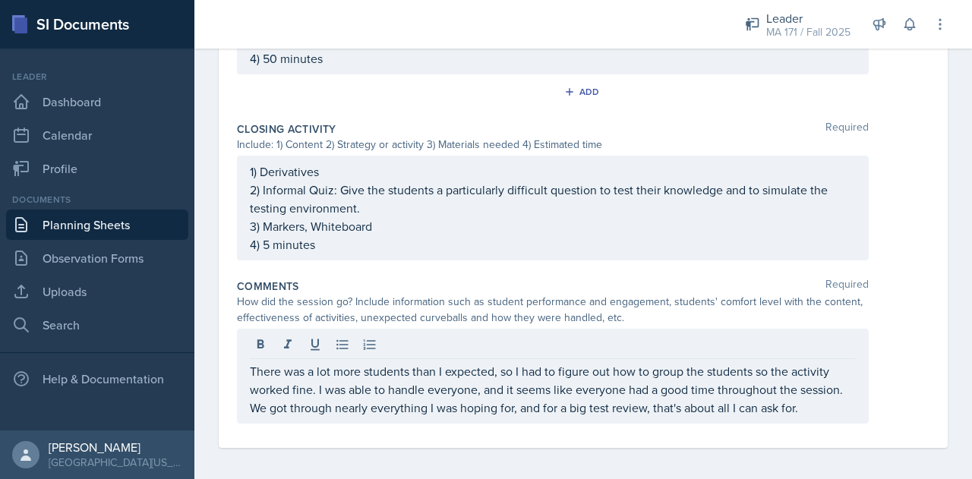
click at [602, 299] on div "How did the session go? Include information such as student performance and eng…" at bounding box center [553, 310] width 632 height 32
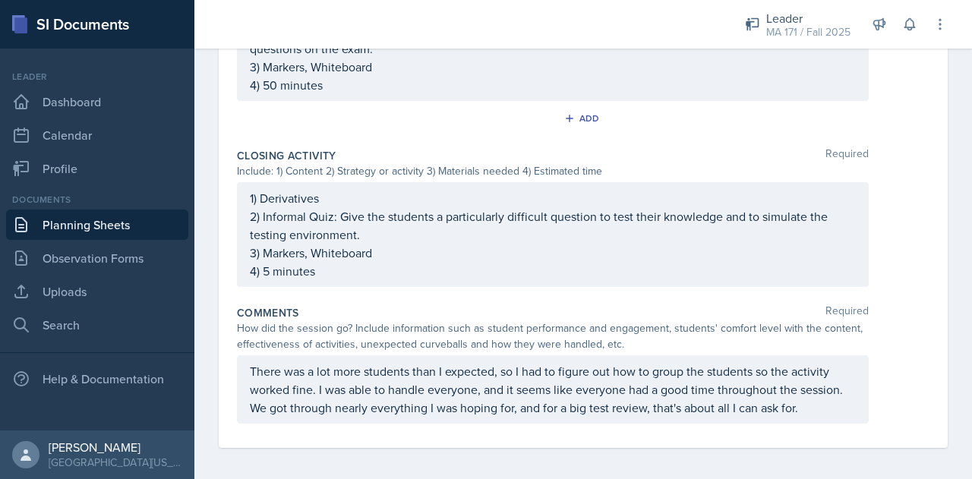
scroll to position [0, 0]
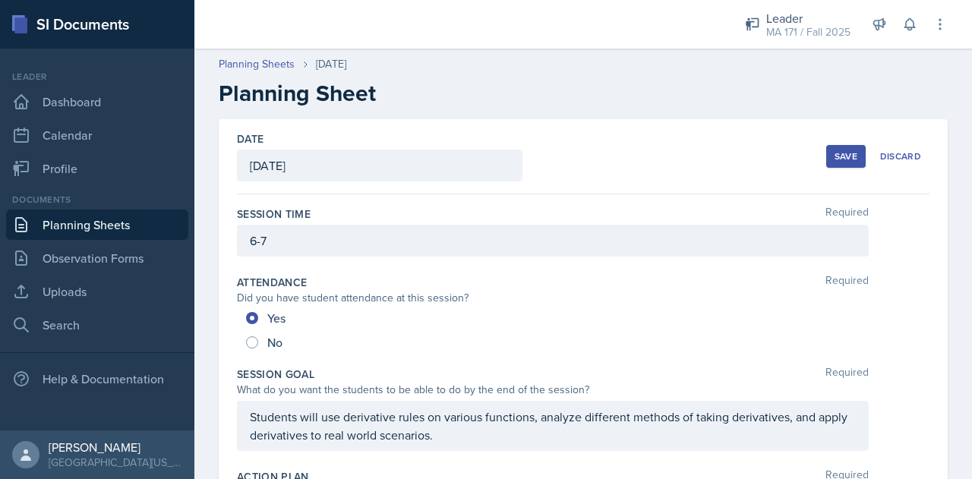
click at [842, 150] on div "Save" at bounding box center [846, 156] width 23 height 12
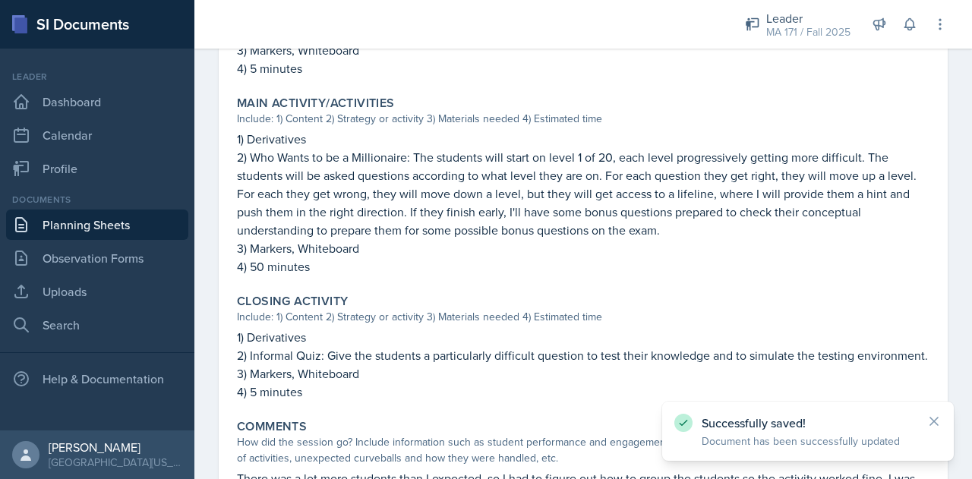
scroll to position [784, 0]
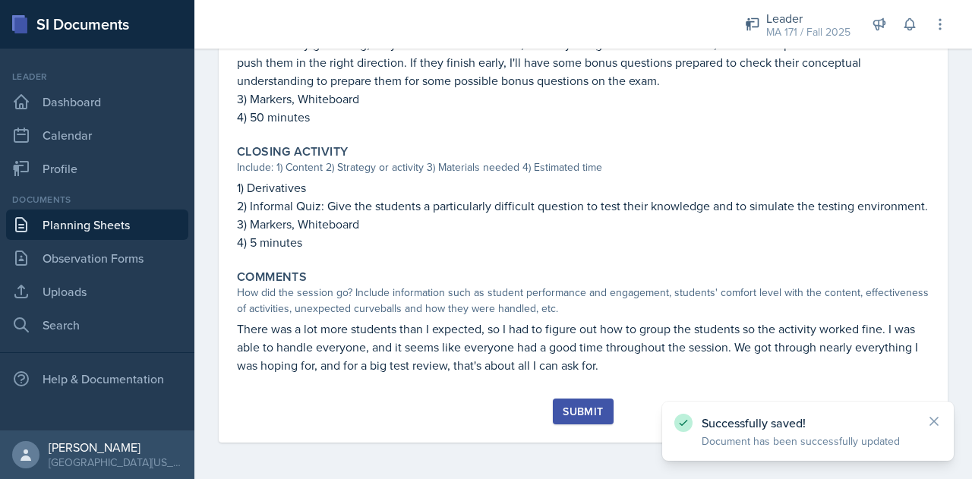
click at [586, 412] on div "Submit" at bounding box center [583, 412] width 40 height 12
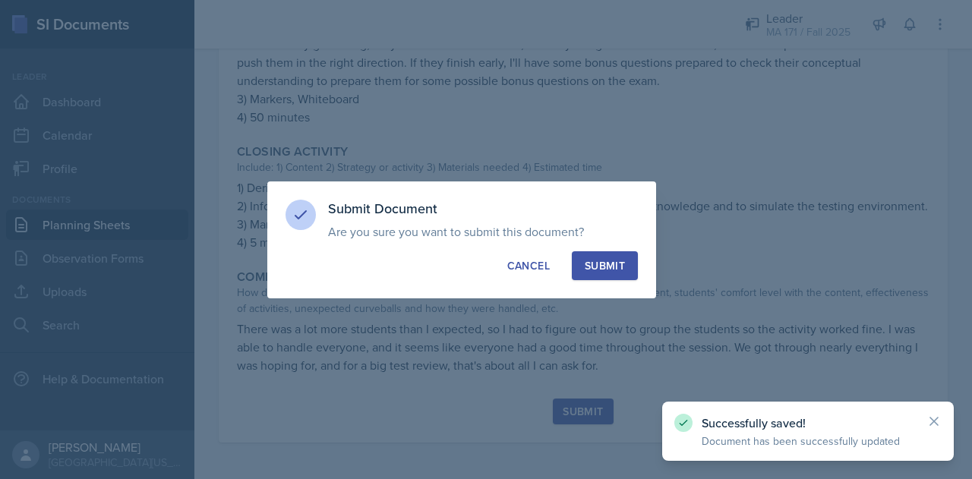
click at [626, 265] on button "Submit" at bounding box center [605, 265] width 66 height 29
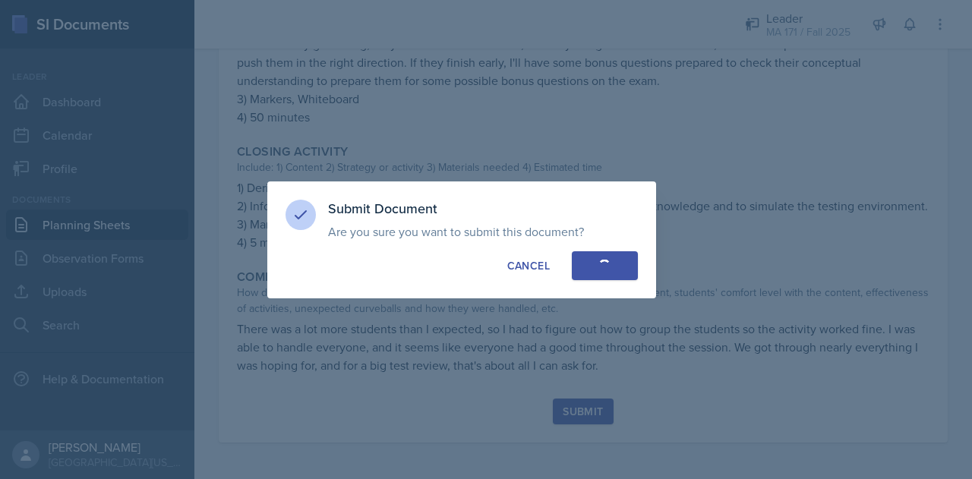
radio input "true"
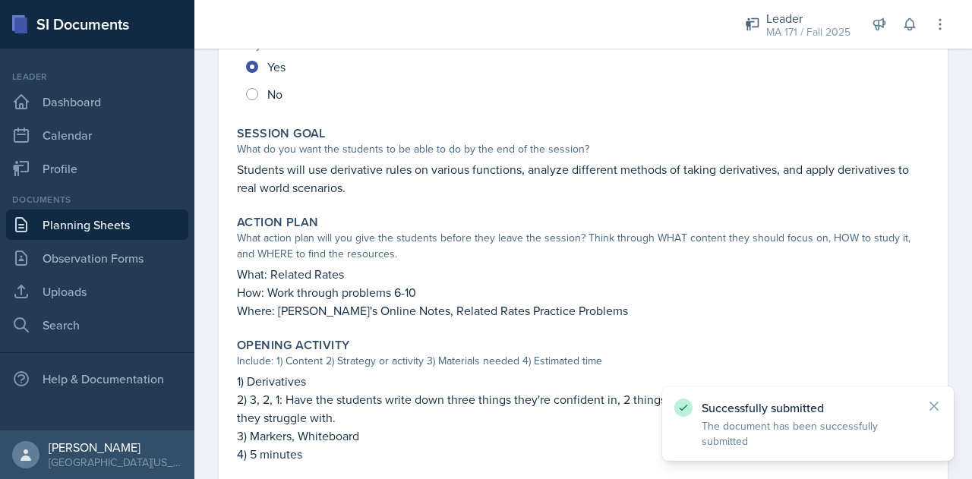
scroll to position [0, 0]
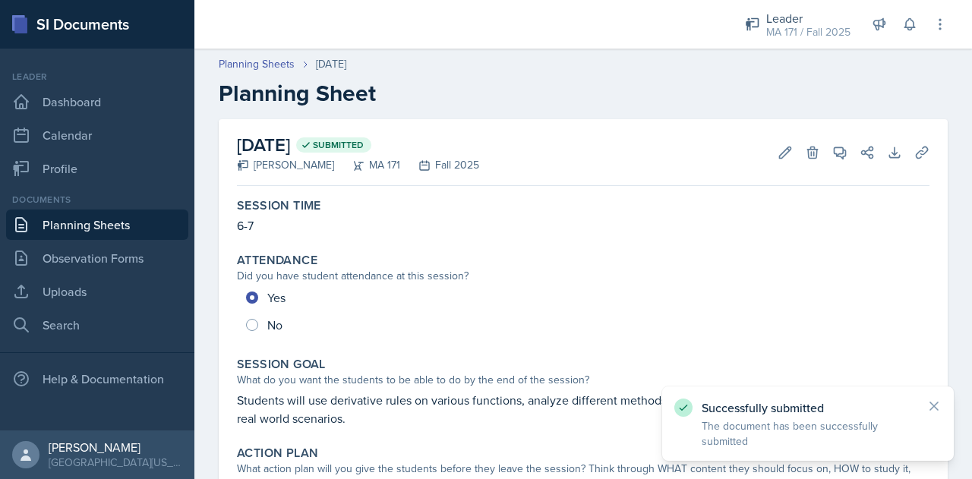
click at [98, 224] on link "Planning Sheets" at bounding box center [97, 225] width 182 height 30
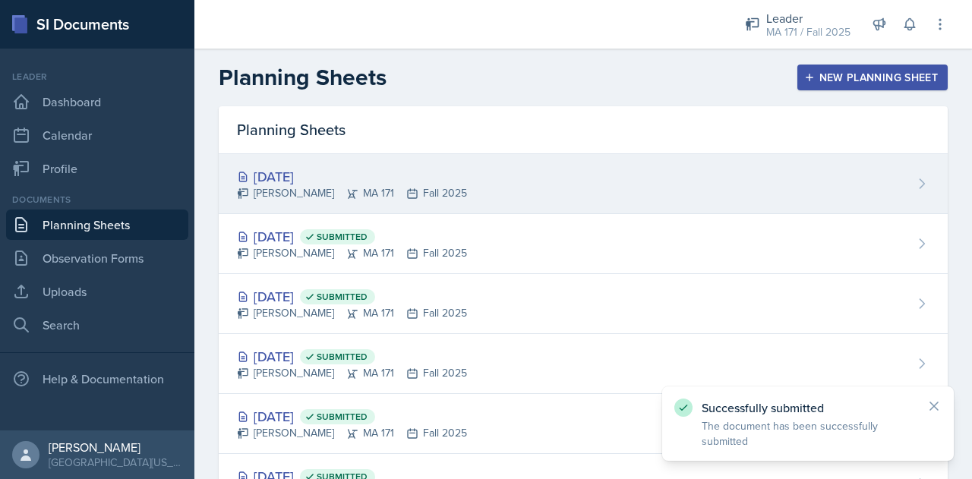
click at [384, 166] on div "Oct 7th, 2025" at bounding box center [352, 176] width 230 height 21
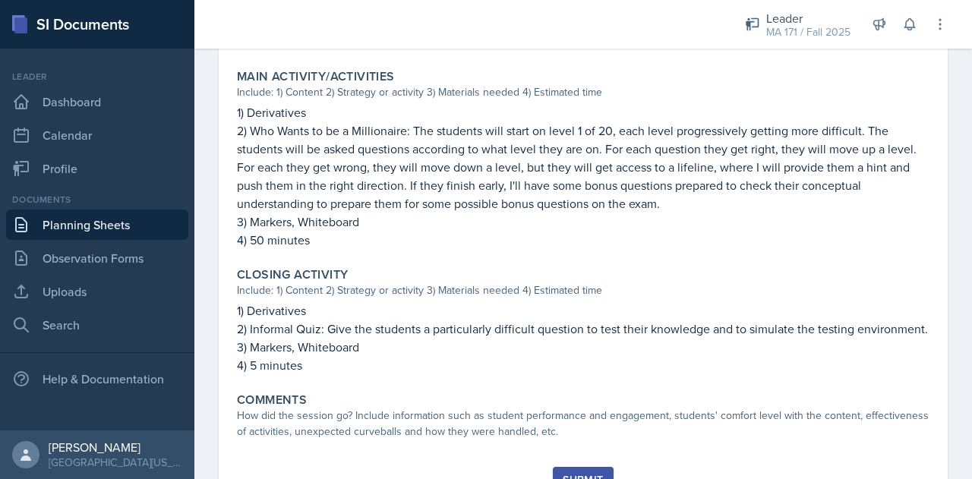
scroll to position [729, 0]
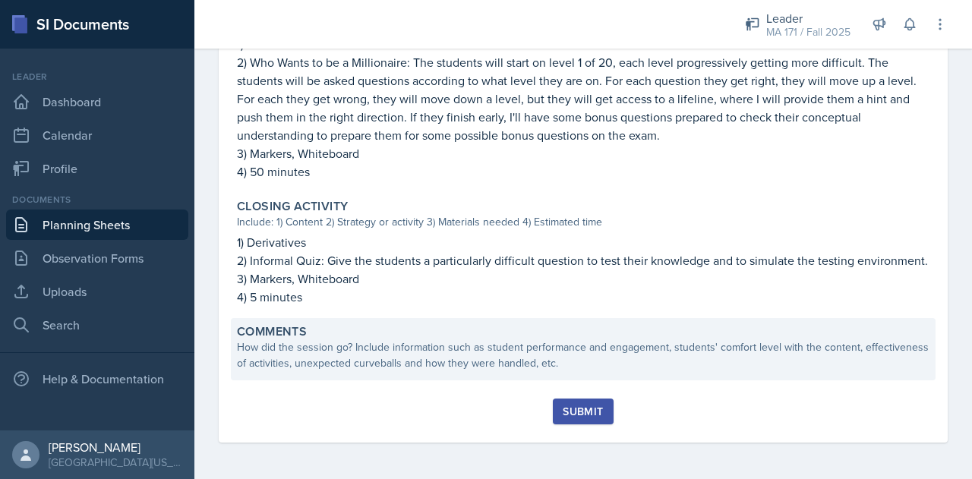
click at [460, 348] on div "How did the session go? Include information such as student performance and eng…" at bounding box center [583, 355] width 693 height 32
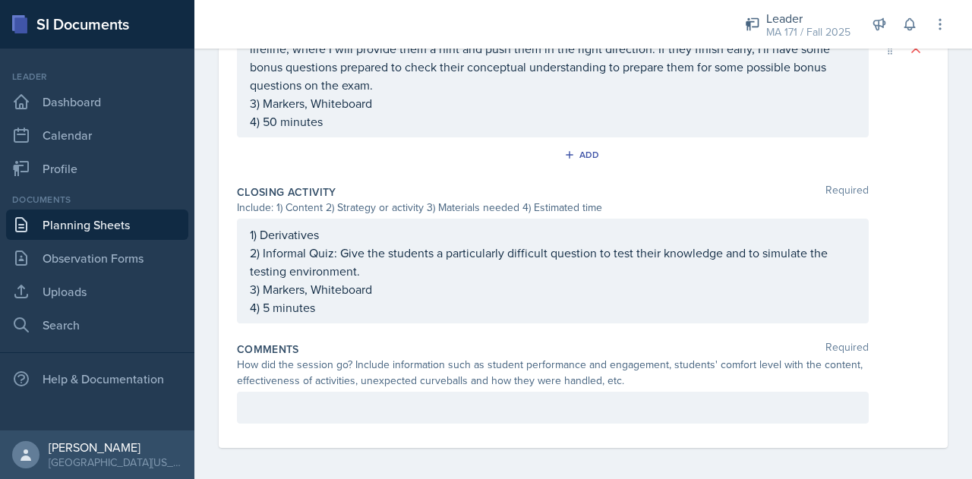
click at [423, 402] on p at bounding box center [553, 408] width 606 height 18
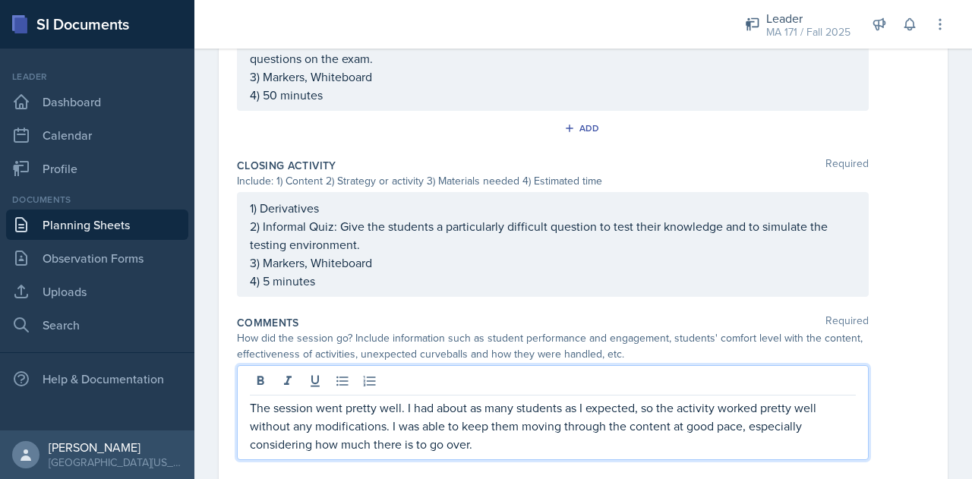
scroll to position [901, 0]
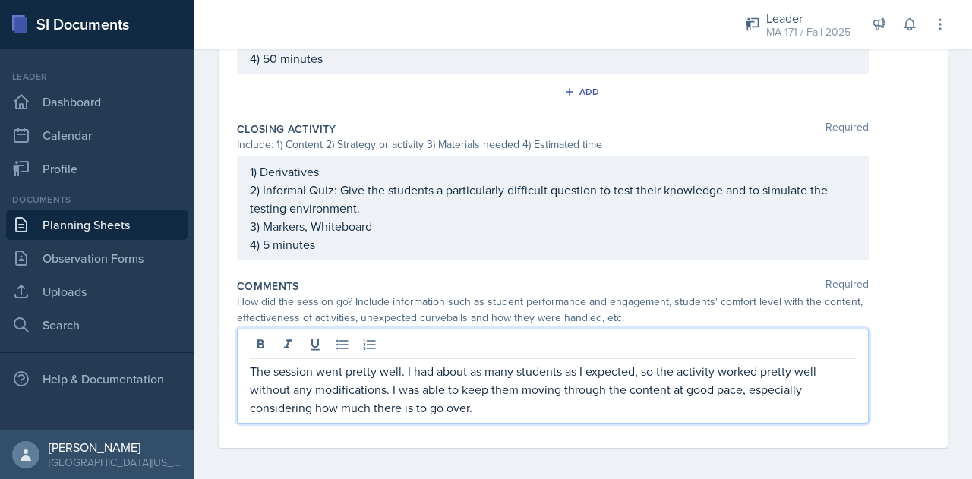
click at [703, 312] on div "How did the session go? Include information such as student performance and eng…" at bounding box center [553, 310] width 632 height 32
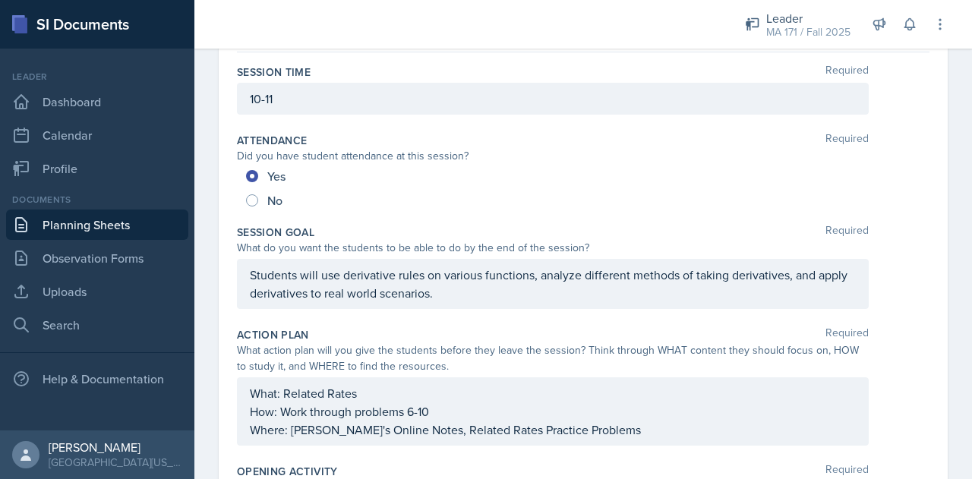
scroll to position [0, 0]
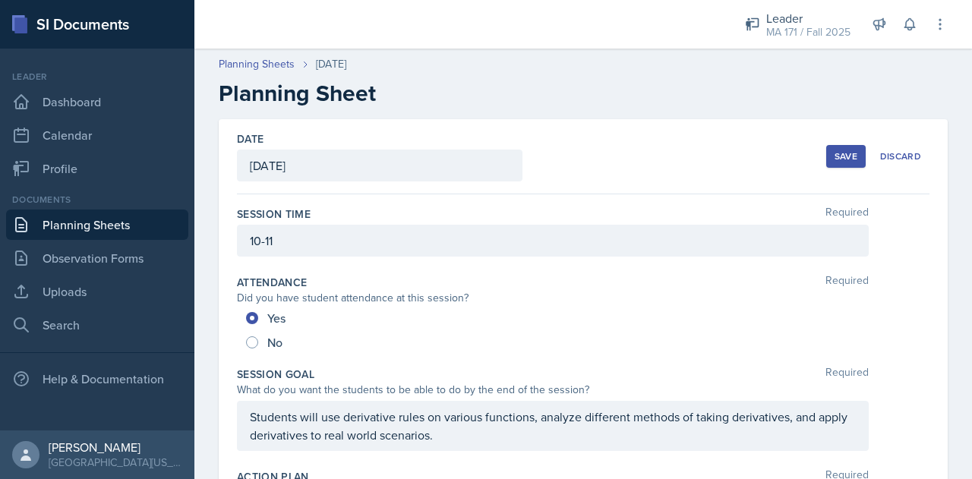
click at [838, 154] on div "Save" at bounding box center [846, 156] width 23 height 12
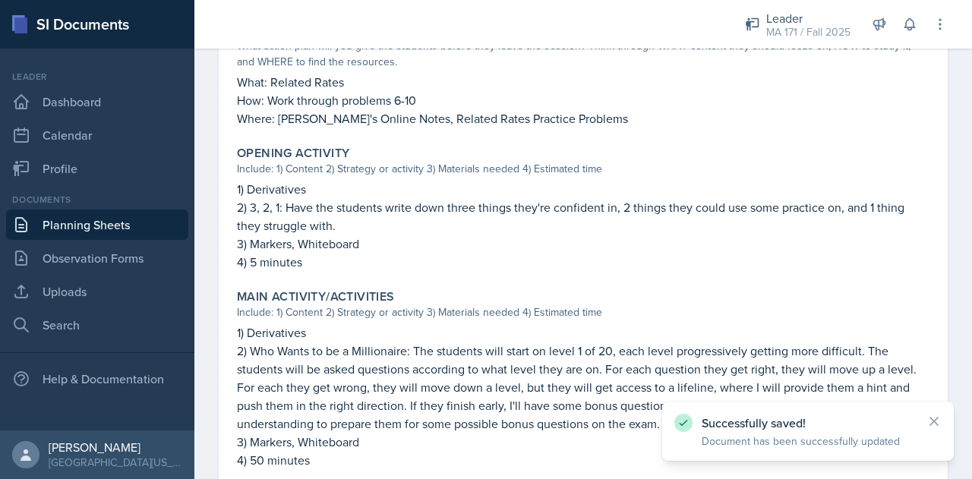
scroll to position [784, 0]
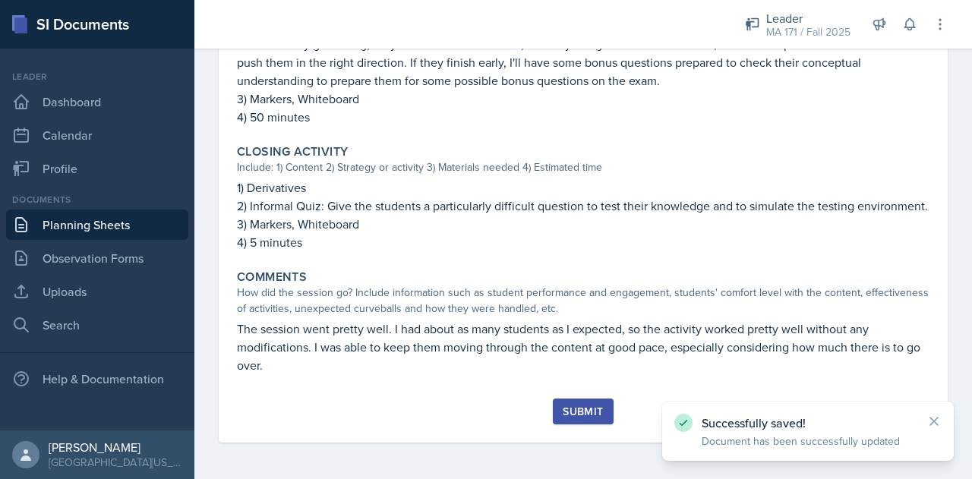
click at [590, 415] on div "Submit" at bounding box center [583, 412] width 40 height 12
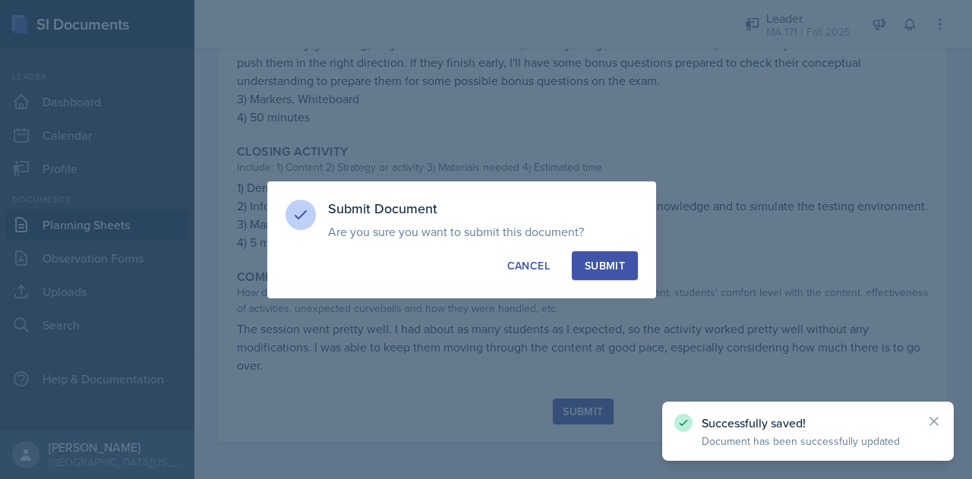
click at [617, 273] on div "Submit" at bounding box center [605, 265] width 40 height 15
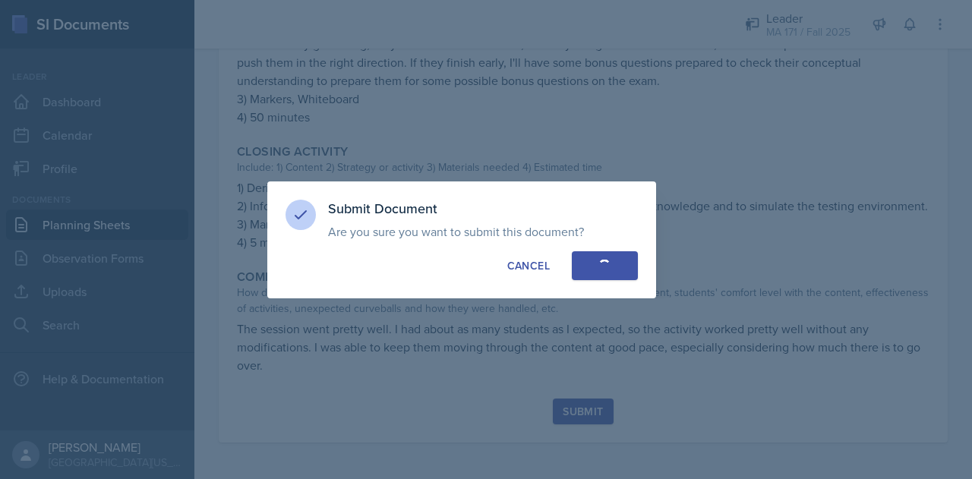
radio input "true"
